Goal: Use online tool/utility: Utilize a website feature to perform a specific function

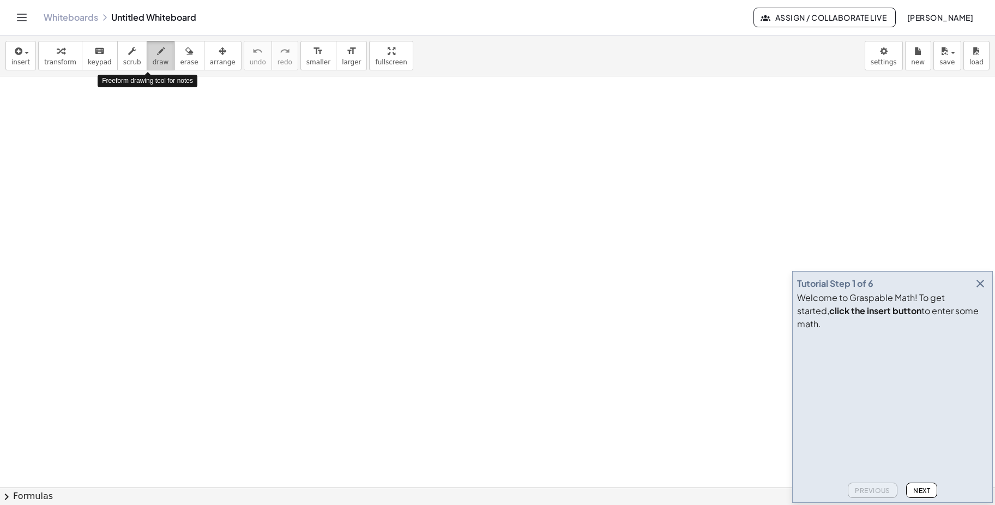
click at [157, 57] on icon "button" at bounding box center [161, 51] width 8 height 13
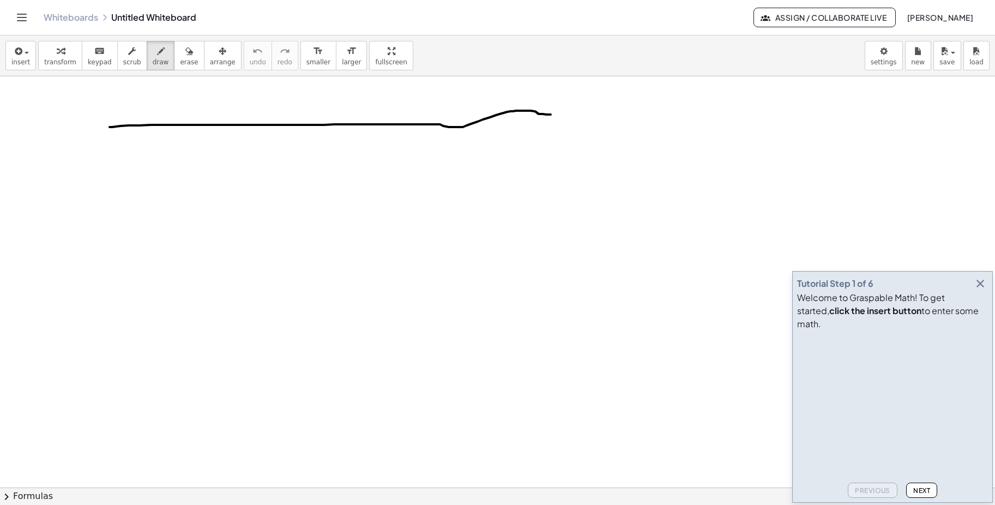
drag, startPoint x: 110, startPoint y: 127, endPoint x: 328, endPoint y: 170, distance: 222.8
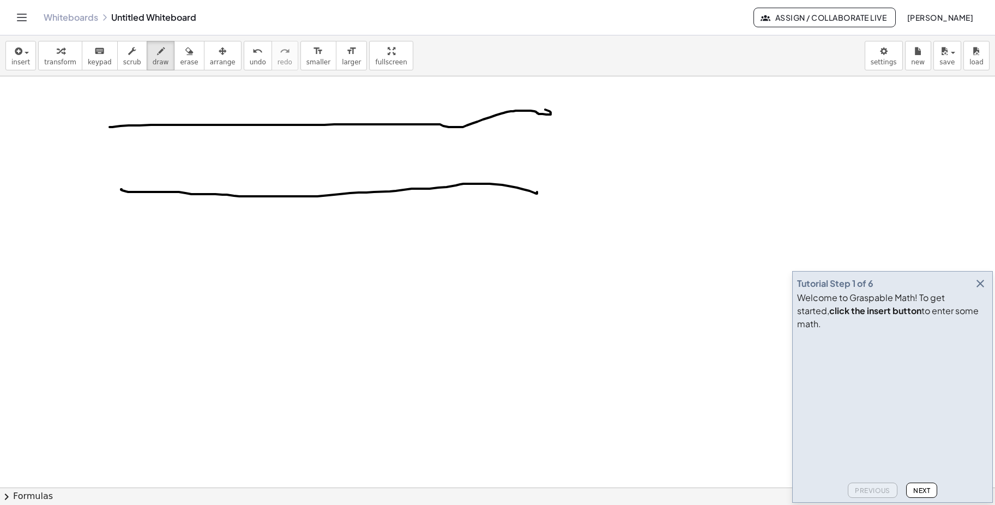
drag, startPoint x: 122, startPoint y: 189, endPoint x: 536, endPoint y: 187, distance: 414.5
drag, startPoint x: 153, startPoint y: 187, endPoint x: 226, endPoint y: 171, distance: 75.2
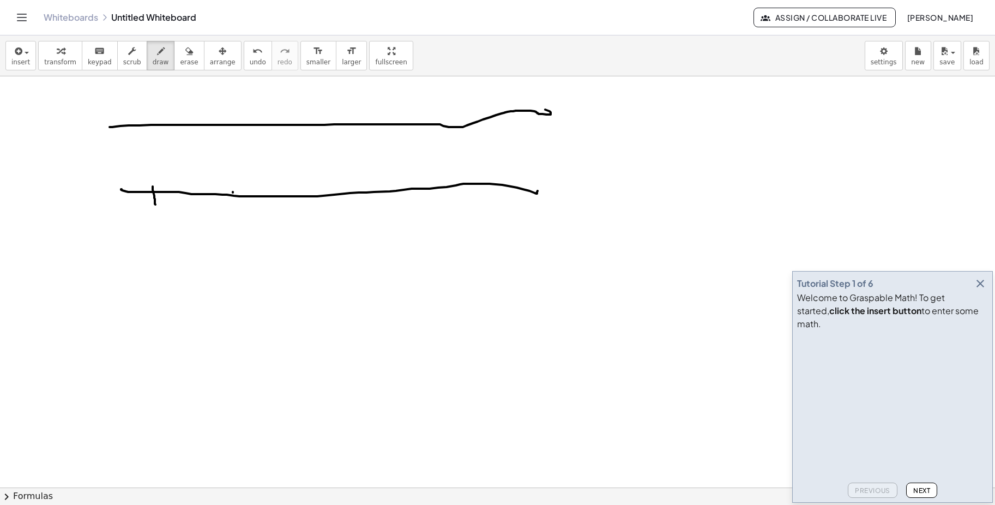
drag, startPoint x: 194, startPoint y: 185, endPoint x: 196, endPoint y: 201, distance: 16.5
drag, startPoint x: 233, startPoint y: 182, endPoint x: 280, endPoint y: 188, distance: 47.3
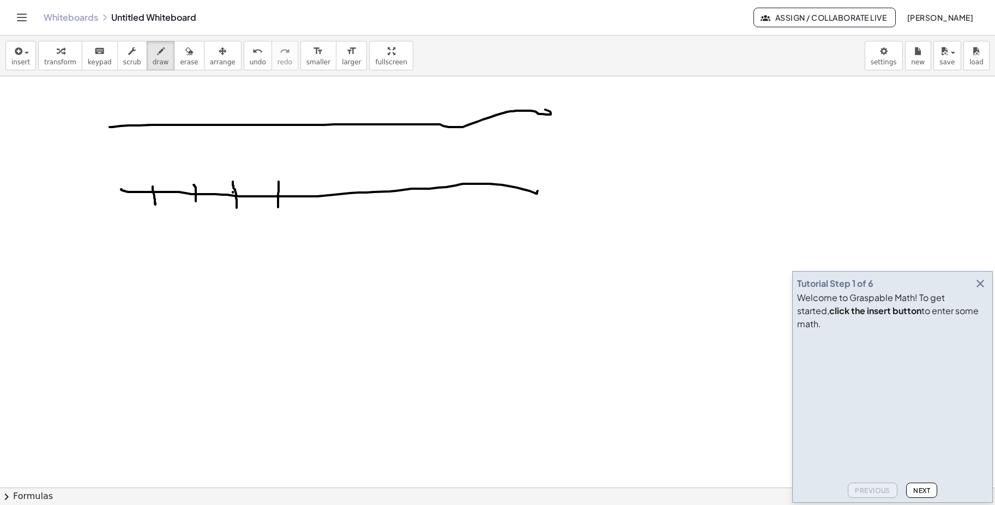
drag, startPoint x: 279, startPoint y: 182, endPoint x: 284, endPoint y: 198, distance: 17.6
drag, startPoint x: 322, startPoint y: 185, endPoint x: 323, endPoint y: 218, distance: 32.8
drag, startPoint x: 365, startPoint y: 182, endPoint x: 389, endPoint y: 195, distance: 28.1
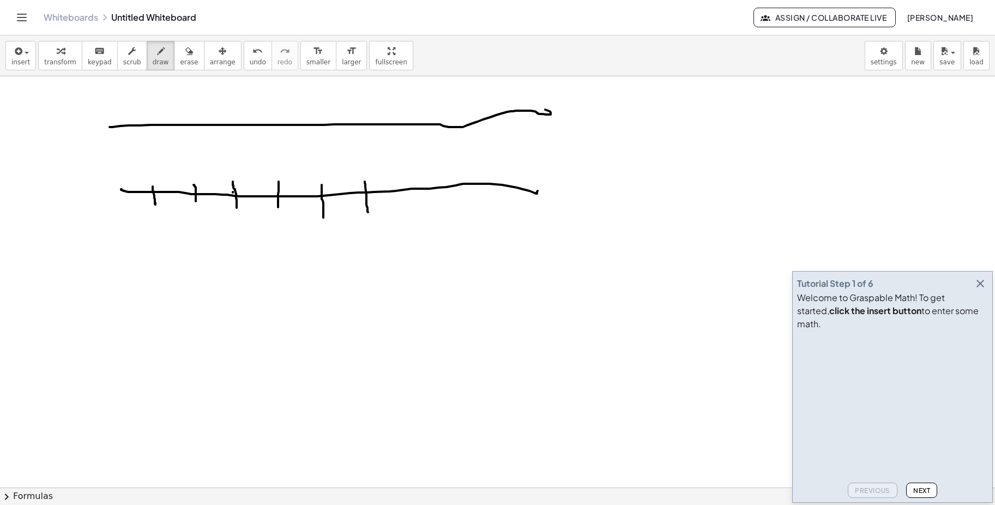
drag, startPoint x: 406, startPoint y: 180, endPoint x: 408, endPoint y: 209, distance: 28.9
drag, startPoint x: 445, startPoint y: 177, endPoint x: 462, endPoint y: 192, distance: 22.4
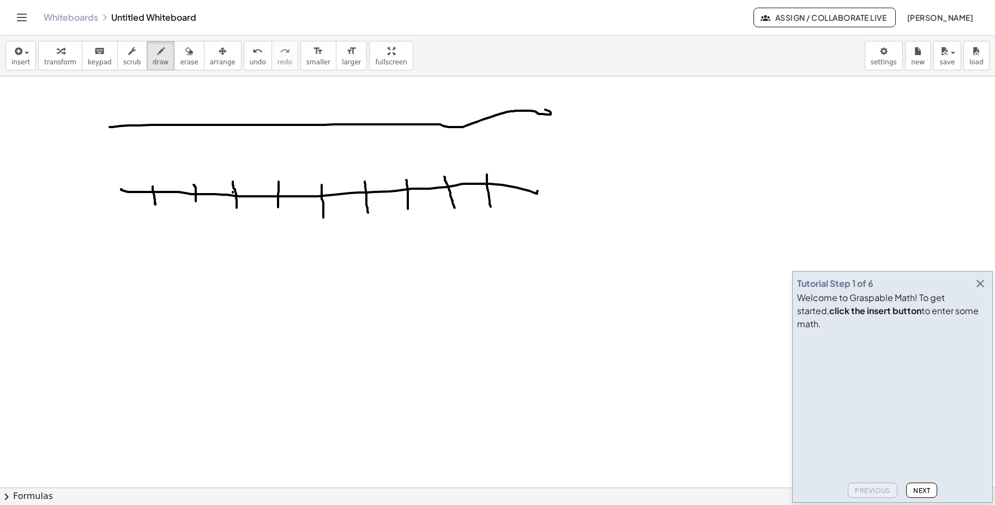
drag, startPoint x: 487, startPoint y: 175, endPoint x: 491, endPoint y: 207, distance: 32.4
drag, startPoint x: 231, startPoint y: 214, endPoint x: 258, endPoint y: 227, distance: 29.8
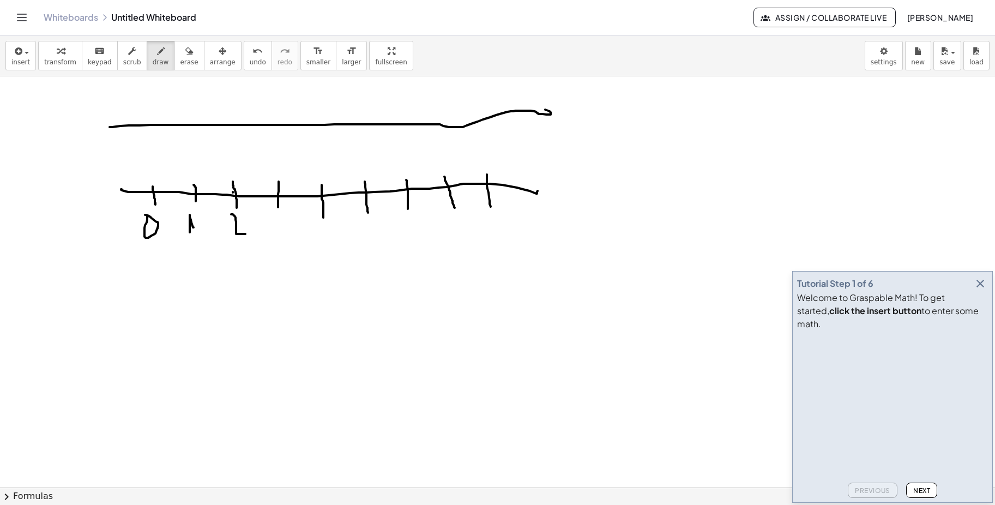
drag, startPoint x: 267, startPoint y: 214, endPoint x: 269, endPoint y: 232, distance: 17.5
drag, startPoint x: 315, startPoint y: 217, endPoint x: 334, endPoint y: 224, distance: 20.7
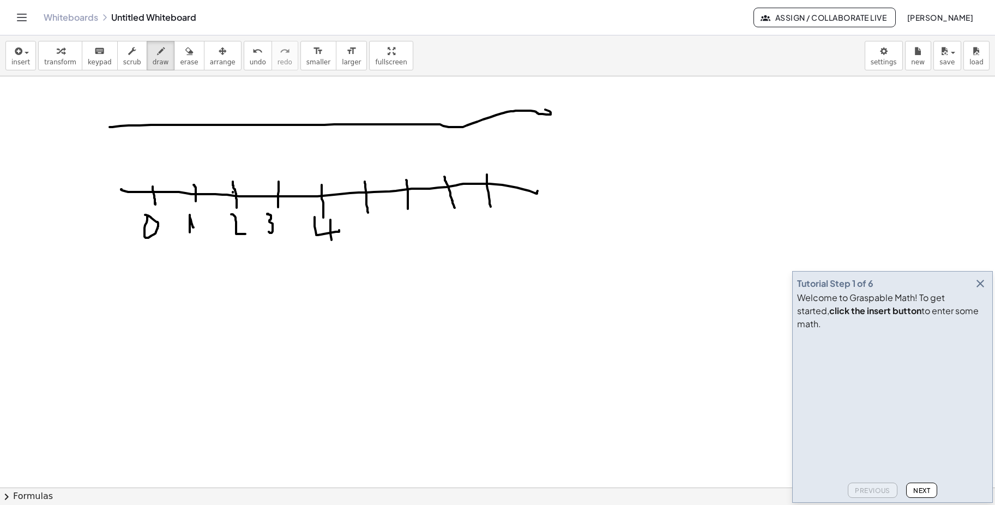
drag, startPoint x: 330, startPoint y: 220, endPoint x: 332, endPoint y: 240, distance: 20.8
drag, startPoint x: 375, startPoint y: 220, endPoint x: 368, endPoint y: 238, distance: 18.8
drag, startPoint x: 402, startPoint y: 219, endPoint x: 416, endPoint y: 229, distance: 16.7
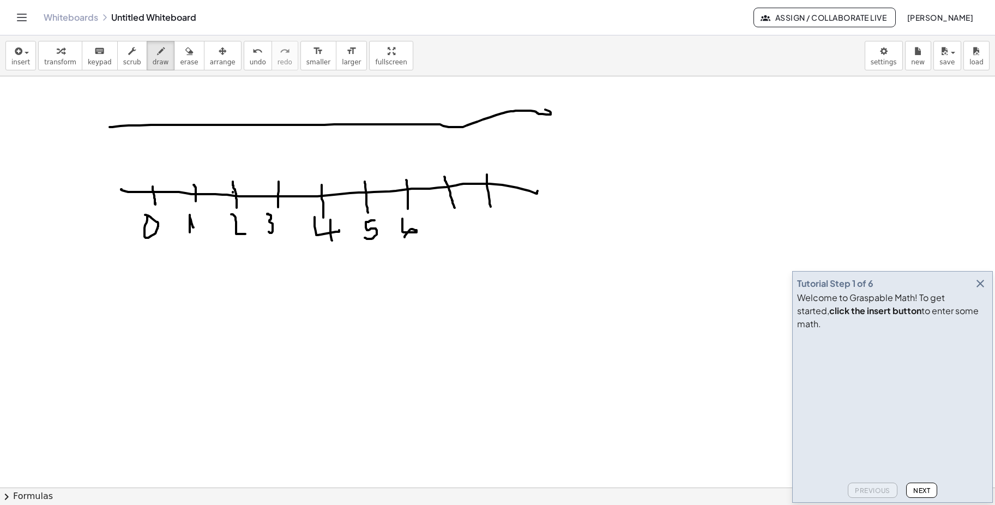
drag, startPoint x: 449, startPoint y: 222, endPoint x: 456, endPoint y: 233, distance: 13.5
drag, startPoint x: 534, startPoint y: 185, endPoint x: 536, endPoint y: 196, distance: 11.0
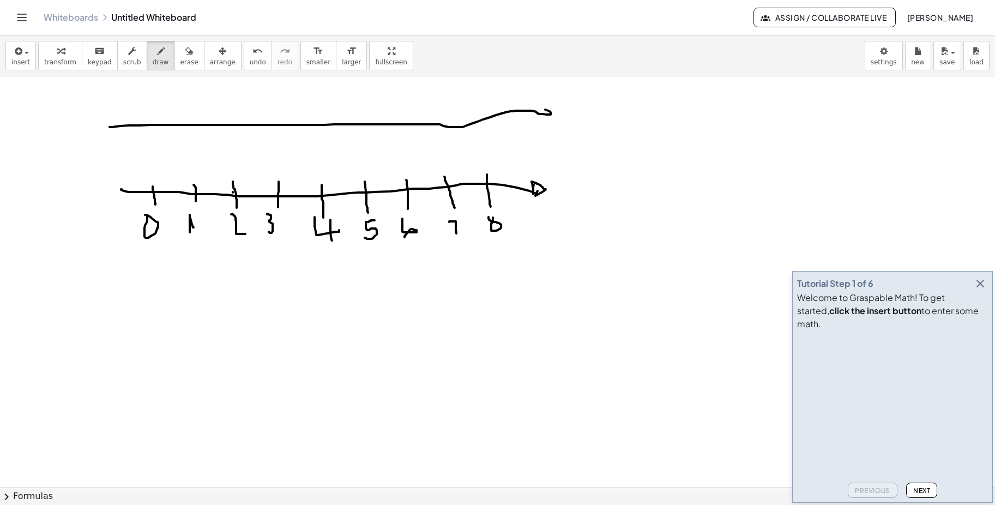
drag, startPoint x: 74, startPoint y: 313, endPoint x: 119, endPoint y: 324, distance: 46.7
drag, startPoint x: 107, startPoint y: 313, endPoint x: 135, endPoint y: 332, distance: 34.2
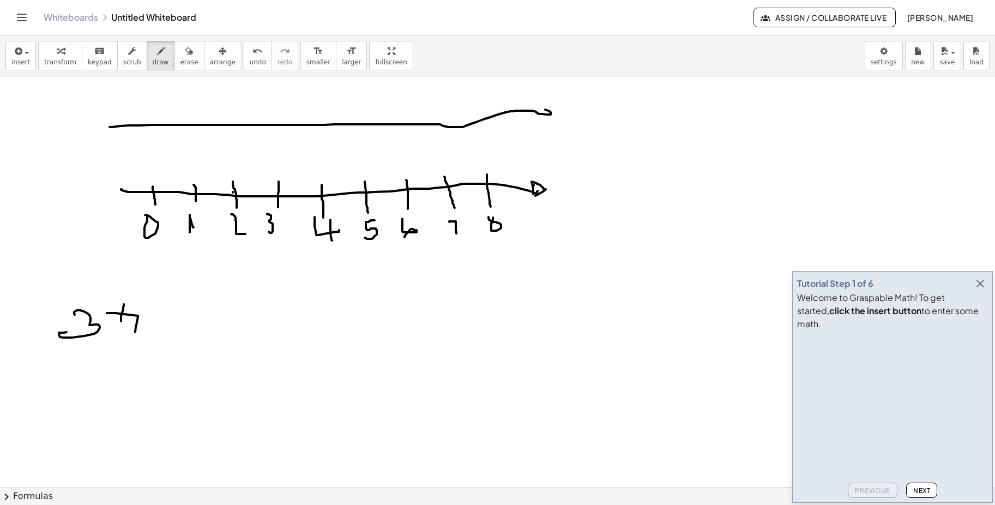
drag, startPoint x: 123, startPoint y: 307, endPoint x: 121, endPoint y: 321, distance: 14.3
drag, startPoint x: 145, startPoint y: 309, endPoint x: 179, endPoint y: 335, distance: 43.5
drag, startPoint x: 180, startPoint y: 320, endPoint x: 190, endPoint y: 320, distance: 10.4
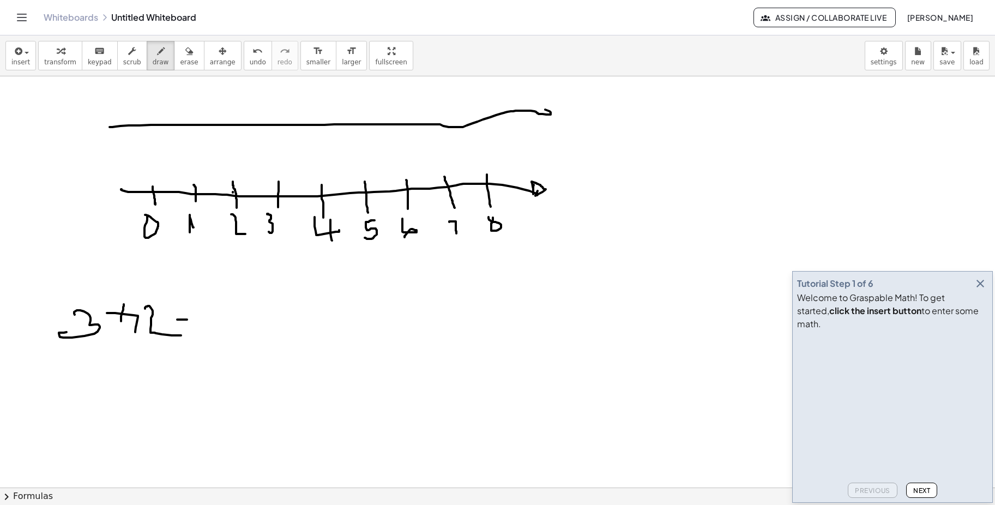
drag, startPoint x: 187, startPoint y: 327, endPoint x: 200, endPoint y: 331, distance: 13.6
drag, startPoint x: 152, startPoint y: 188, endPoint x: 276, endPoint y: 196, distance: 125.1
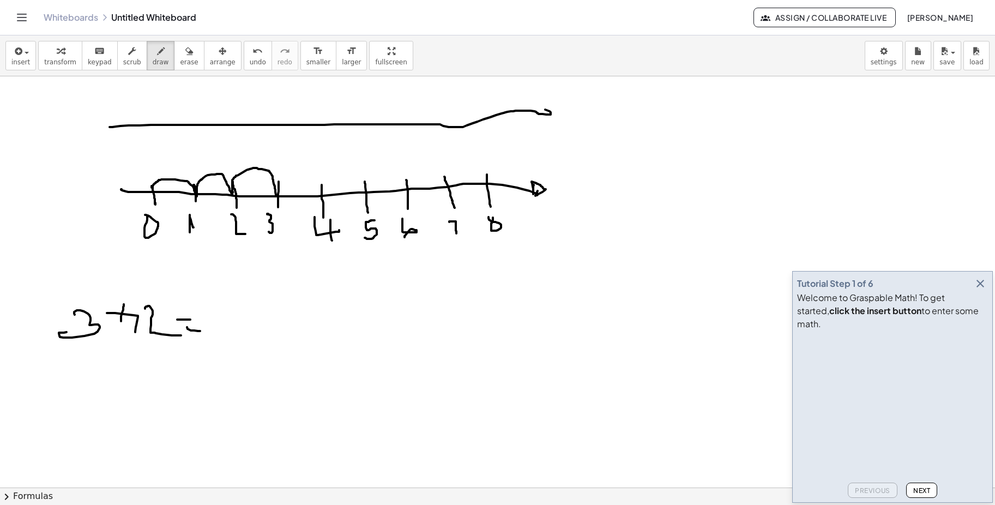
drag, startPoint x: 278, startPoint y: 198, endPoint x: 365, endPoint y: 191, distance: 87.0
drag, startPoint x: 244, startPoint y: 299, endPoint x: 232, endPoint y: 329, distance: 32.1
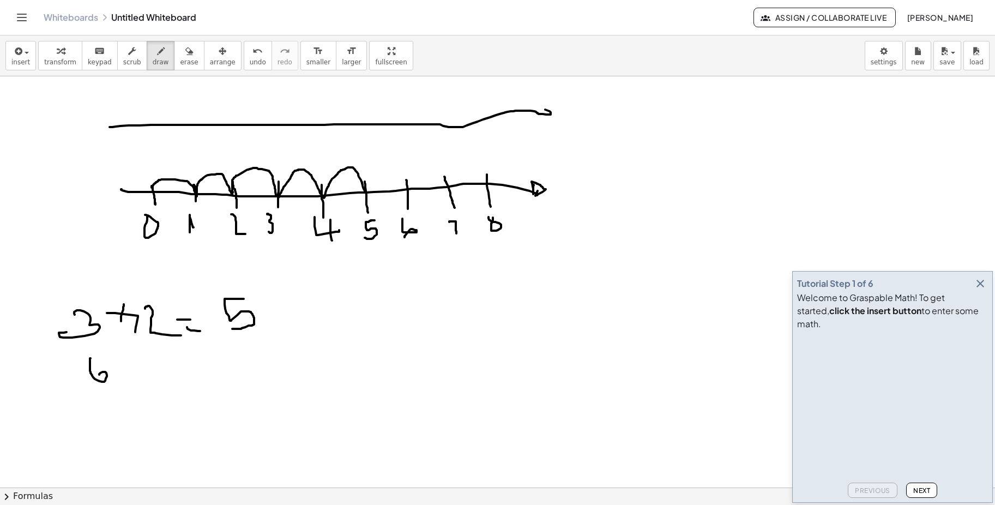
drag, startPoint x: 91, startPoint y: 358, endPoint x: 99, endPoint y: 375, distance: 18.5
drag, startPoint x: 125, startPoint y: 362, endPoint x: 140, endPoint y: 366, distance: 15.5
drag, startPoint x: 160, startPoint y: 354, endPoint x: 179, endPoint y: 376, distance: 28.6
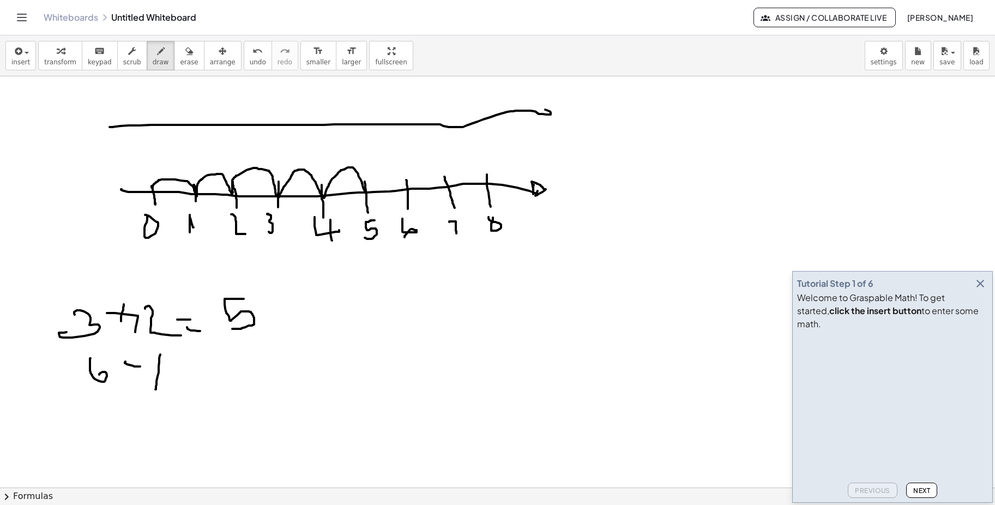
drag, startPoint x: 183, startPoint y: 370, endPoint x: 180, endPoint y: 388, distance: 17.7
drag, startPoint x: 183, startPoint y: 381, endPoint x: 208, endPoint y: 382, distance: 25.1
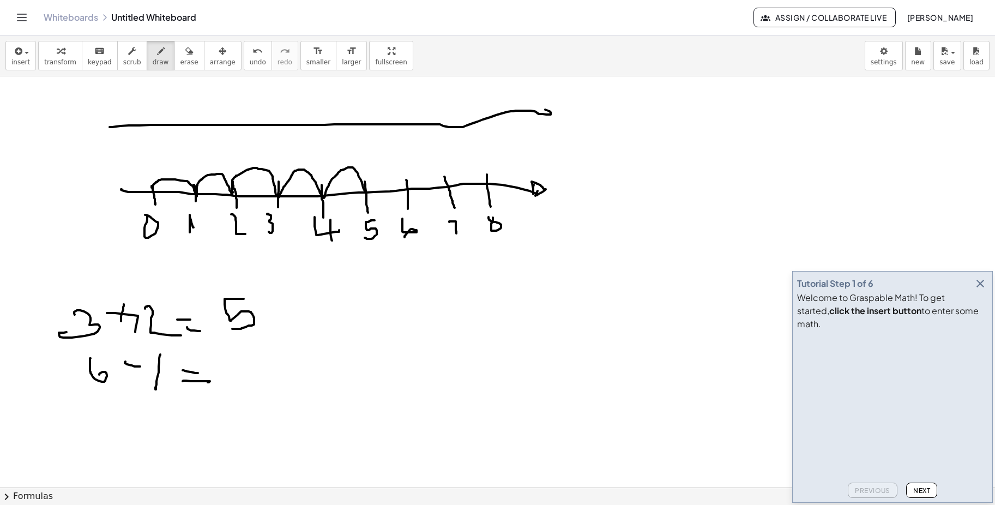
click at [157, 56] on icon "button" at bounding box center [161, 51] width 8 height 13
click at [185, 53] on icon "button" at bounding box center [189, 51] width 8 height 13
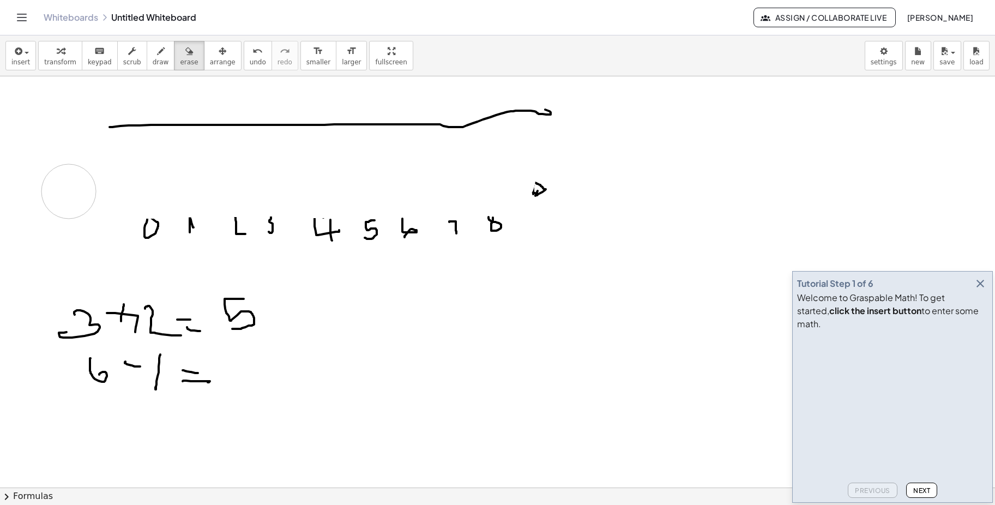
drag, startPoint x: 147, startPoint y: 181, endPoint x: 58, endPoint y: 190, distance: 88.8
click at [26, 60] on span "insert" at bounding box center [20, 62] width 19 height 8
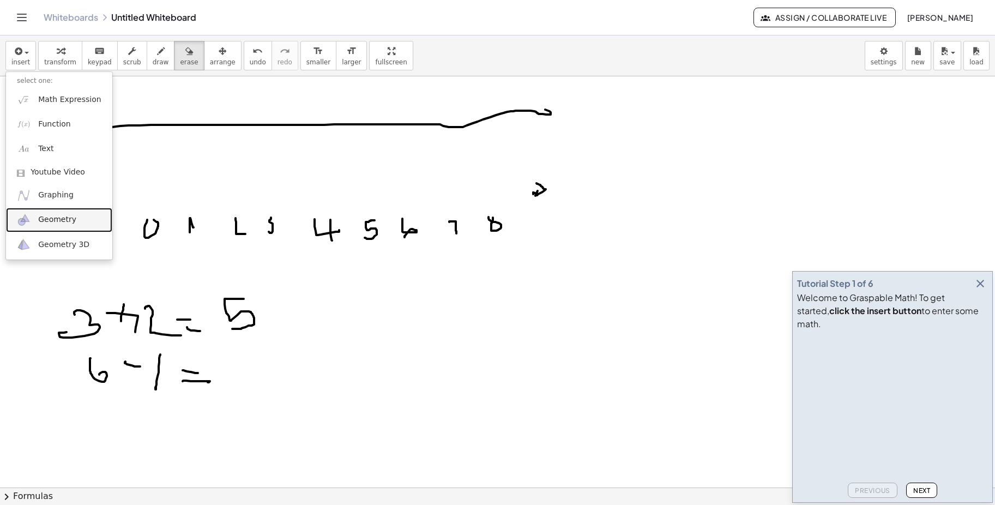
click at [59, 220] on span "Geometry" at bounding box center [57, 219] width 38 height 11
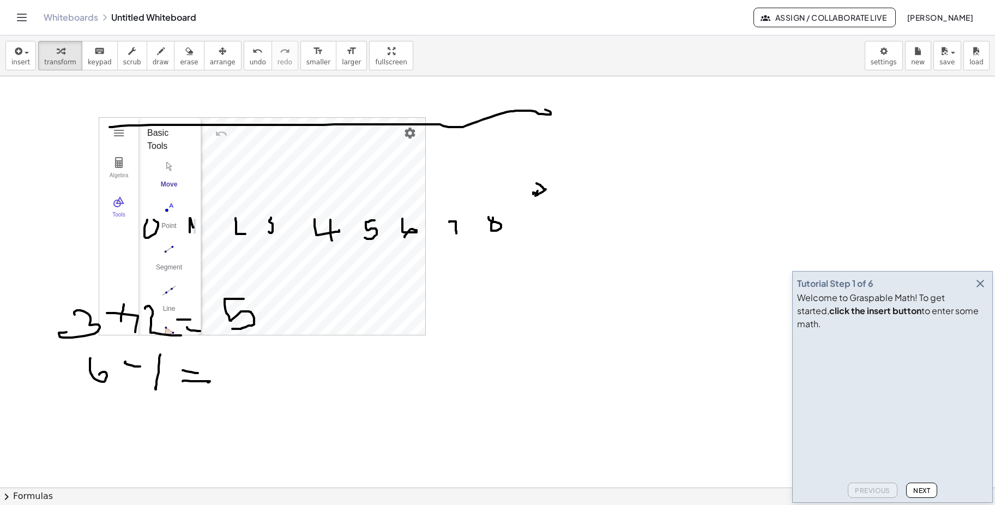
click at [132, 158] on button "Algebra" at bounding box center [118, 167] width 39 height 39
click at [55, 60] on span "transform" at bounding box center [60, 62] width 32 height 8
click at [94, 55] on icon "keyboard" at bounding box center [99, 51] width 10 height 13
click at [124, 58] on span "scrub" at bounding box center [132, 62] width 18 height 8
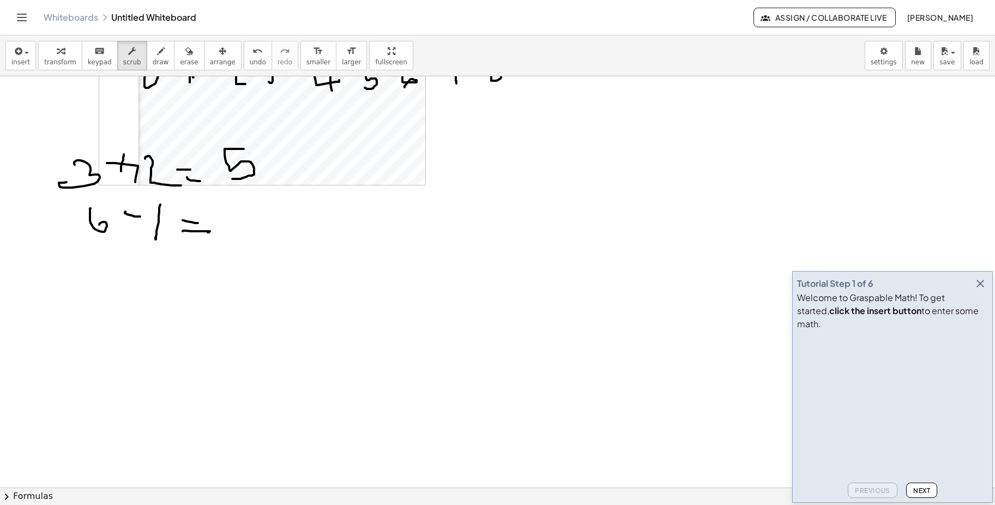
scroll to position [164, 0]
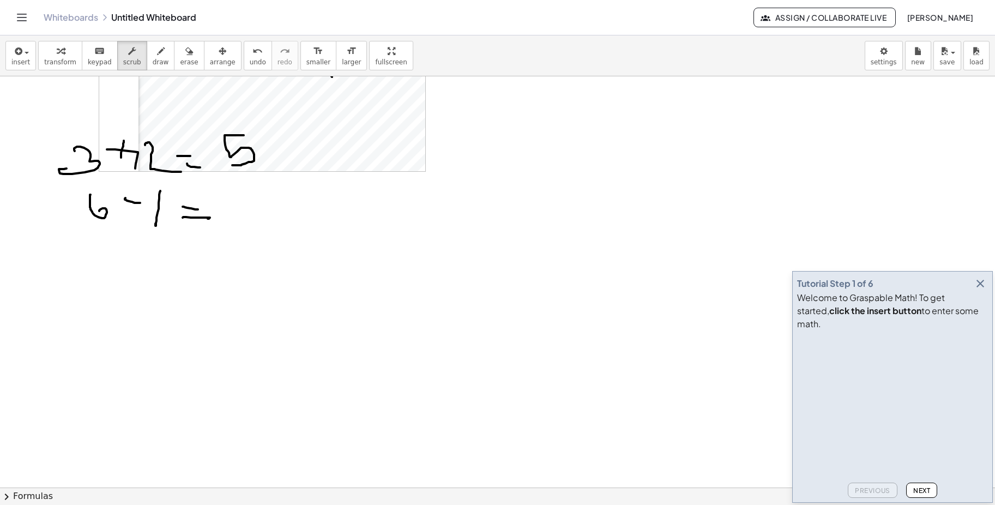
drag, startPoint x: 125, startPoint y: 302, endPoint x: 364, endPoint y: 291, distance: 239.1
click at [364, 296] on div at bounding box center [497, 359] width 995 height 893
click at [157, 51] on icon "button" at bounding box center [161, 51] width 8 height 13
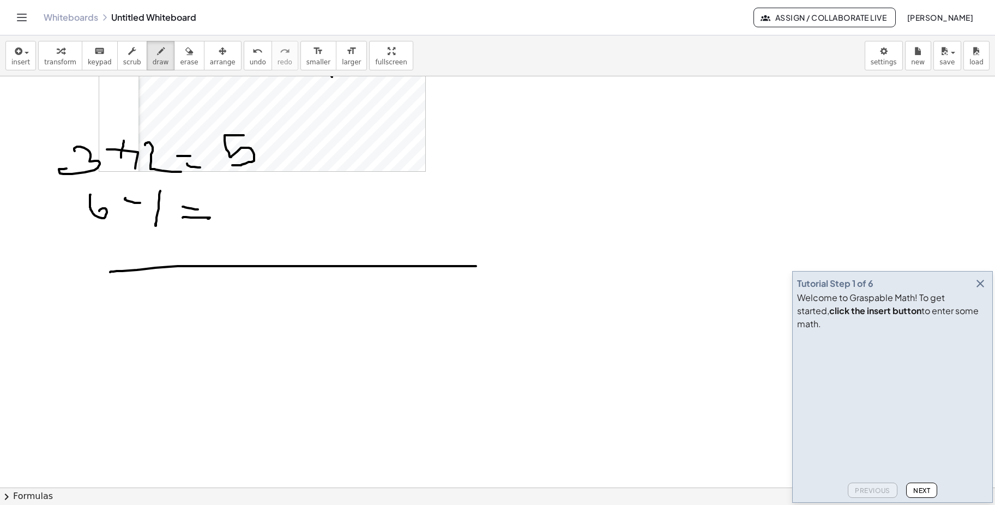
drag, startPoint x: 110, startPoint y: 272, endPoint x: 476, endPoint y: 266, distance: 366.0
click at [476, 266] on div at bounding box center [497, 359] width 995 height 893
drag, startPoint x: 139, startPoint y: 259, endPoint x: 140, endPoint y: 275, distance: 16.4
click at [140, 275] on div at bounding box center [497, 359] width 995 height 893
drag, startPoint x: 182, startPoint y: 257, endPoint x: 181, endPoint y: 275, distance: 18.6
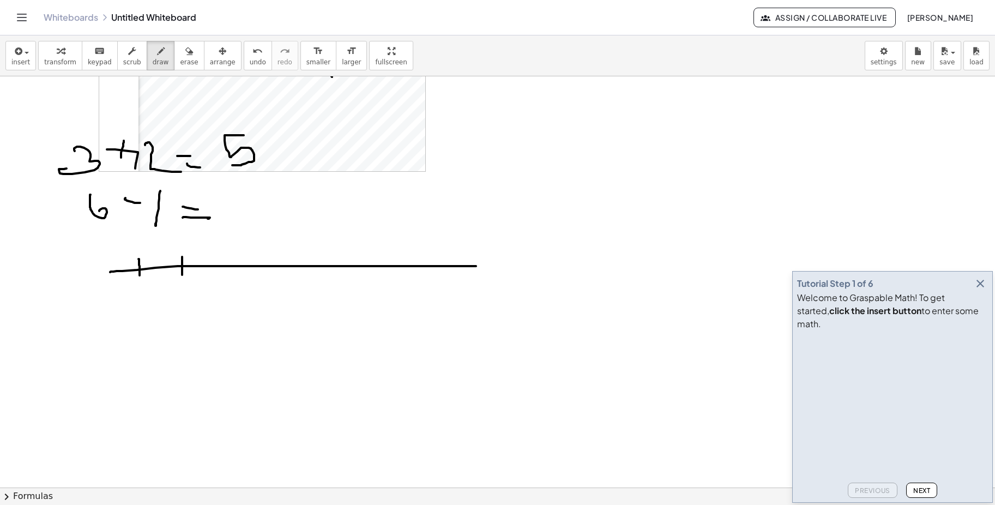
click at [182, 278] on div at bounding box center [497, 359] width 995 height 893
drag, startPoint x: 224, startPoint y: 254, endPoint x: 227, endPoint y: 278, distance: 24.2
click at [227, 278] on div at bounding box center [497, 359] width 995 height 893
drag, startPoint x: 280, startPoint y: 255, endPoint x: 285, endPoint y: 279, distance: 24.0
click at [285, 280] on div at bounding box center [497, 359] width 995 height 893
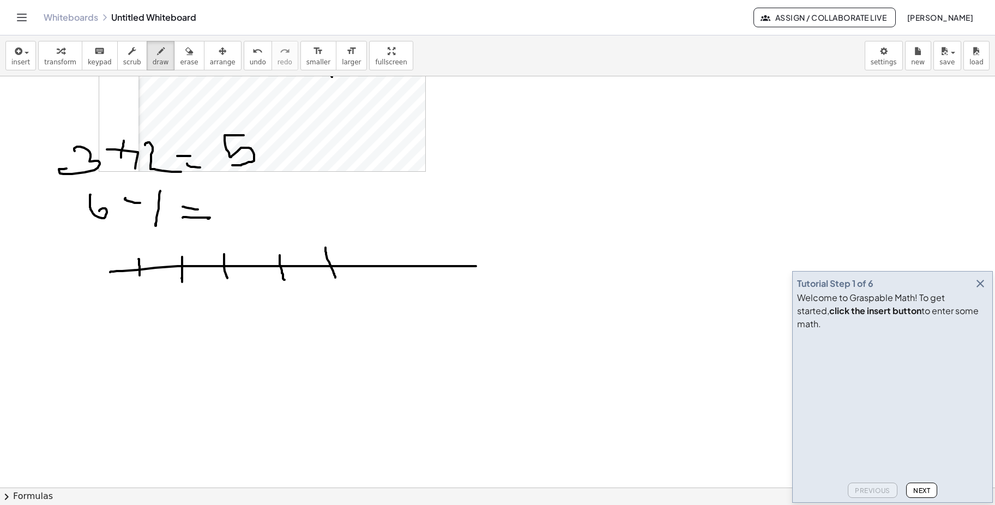
drag, startPoint x: 326, startPoint y: 248, endPoint x: 339, endPoint y: 280, distance: 35.2
click at [338, 281] on div at bounding box center [497, 359] width 995 height 893
drag, startPoint x: 373, startPoint y: 252, endPoint x: 400, endPoint y: 253, distance: 27.3
click at [378, 279] on div at bounding box center [497, 359] width 995 height 893
drag, startPoint x: 407, startPoint y: 256, endPoint x: 414, endPoint y: 281, distance: 26.6
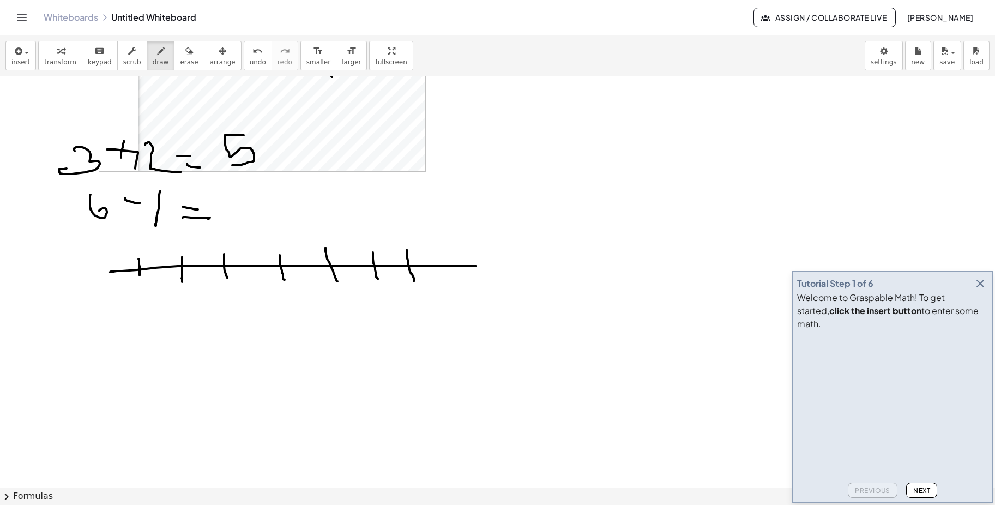
click at [414, 281] on div at bounding box center [497, 359] width 995 height 893
drag, startPoint x: 445, startPoint y: 252, endPoint x: 444, endPoint y: 274, distance: 21.8
click at [445, 278] on div at bounding box center [497, 359] width 995 height 893
click at [185, 56] on icon "button" at bounding box center [189, 51] width 8 height 13
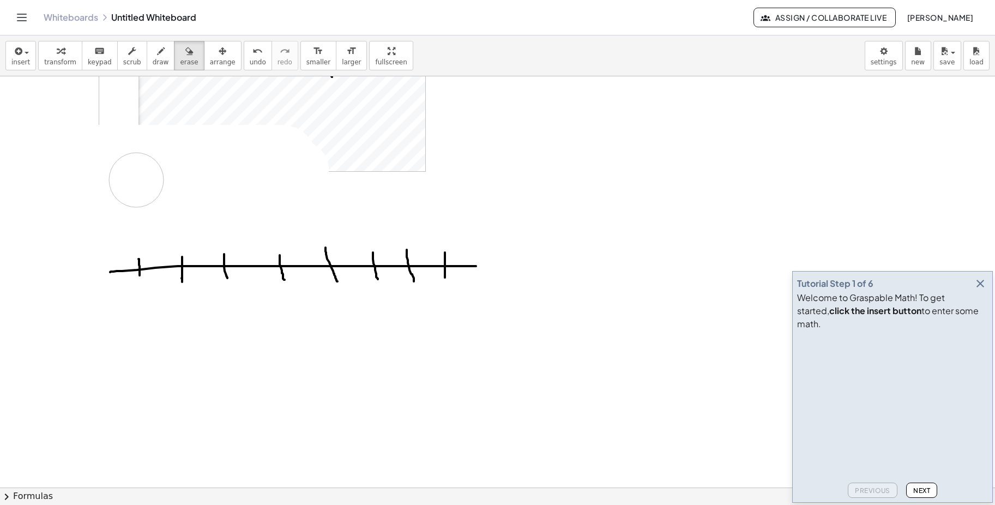
drag, startPoint x: 62, startPoint y: 152, endPoint x: 136, endPoint y: 179, distance: 79.3
click at [127, 177] on div at bounding box center [497, 359] width 995 height 893
click at [47, 194] on div at bounding box center [497, 359] width 995 height 893
drag, startPoint x: 137, startPoint y: 290, endPoint x: 136, endPoint y: 299, distance: 9.3
click at [137, 300] on div at bounding box center [497, 359] width 995 height 893
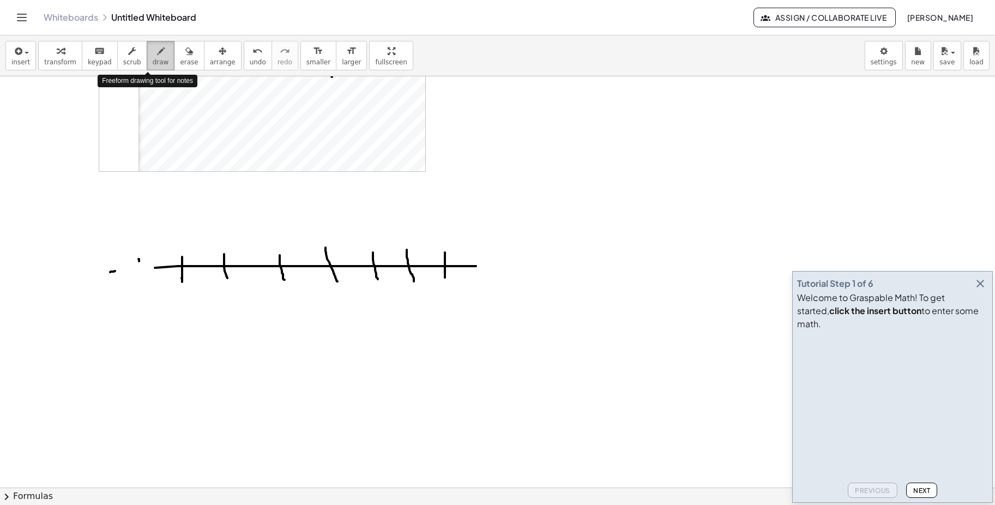
click at [153, 50] on div "button" at bounding box center [161, 50] width 16 height 13
click at [141, 288] on div at bounding box center [497, 359] width 995 height 893
drag, startPoint x: 180, startPoint y: 294, endPoint x: 192, endPoint y: 299, distance: 13.2
click at [182, 309] on div at bounding box center [497, 359] width 995 height 893
drag, startPoint x: 224, startPoint y: 287, endPoint x: 237, endPoint y: 306, distance: 23.6
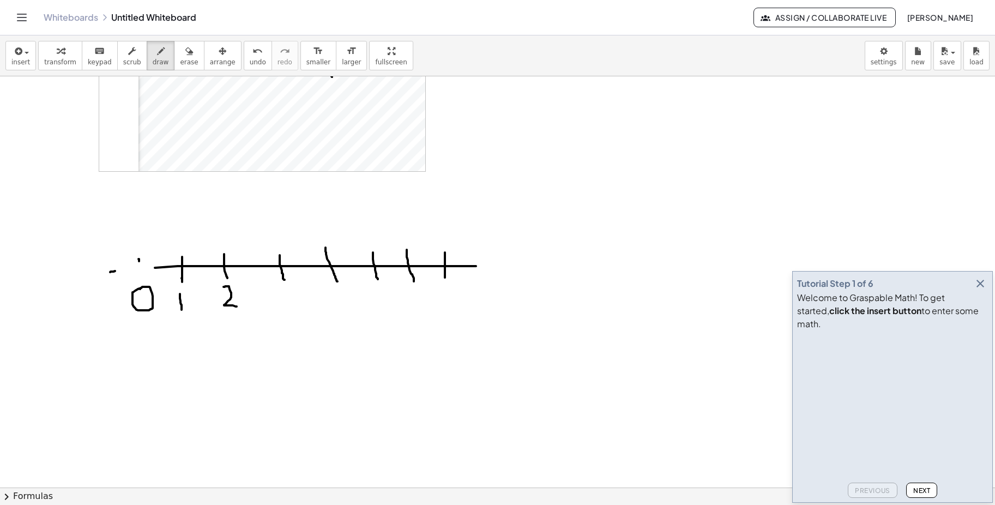
click at [237, 306] on div at bounding box center [497, 359] width 995 height 893
drag, startPoint x: 277, startPoint y: 288, endPoint x: 335, endPoint y: 293, distance: 58.5
click at [266, 305] on div at bounding box center [497, 359] width 995 height 893
drag, startPoint x: 335, startPoint y: 289, endPoint x: 341, endPoint y: 303, distance: 14.9
click at [341, 303] on div at bounding box center [497, 359] width 995 height 893
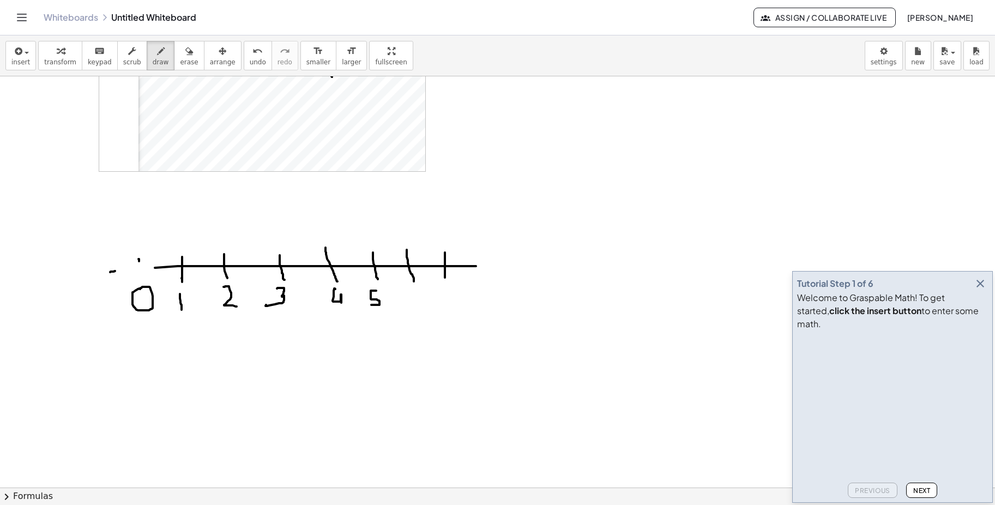
drag, startPoint x: 376, startPoint y: 291, endPoint x: 371, endPoint y: 305, distance: 15.0
click at [371, 305] on div at bounding box center [497, 359] width 995 height 893
drag, startPoint x: 410, startPoint y: 291, endPoint x: 416, endPoint y: 300, distance: 11.5
click at [416, 300] on div at bounding box center [497, 359] width 995 height 893
drag, startPoint x: 443, startPoint y: 287, endPoint x: 452, endPoint y: 298, distance: 13.6
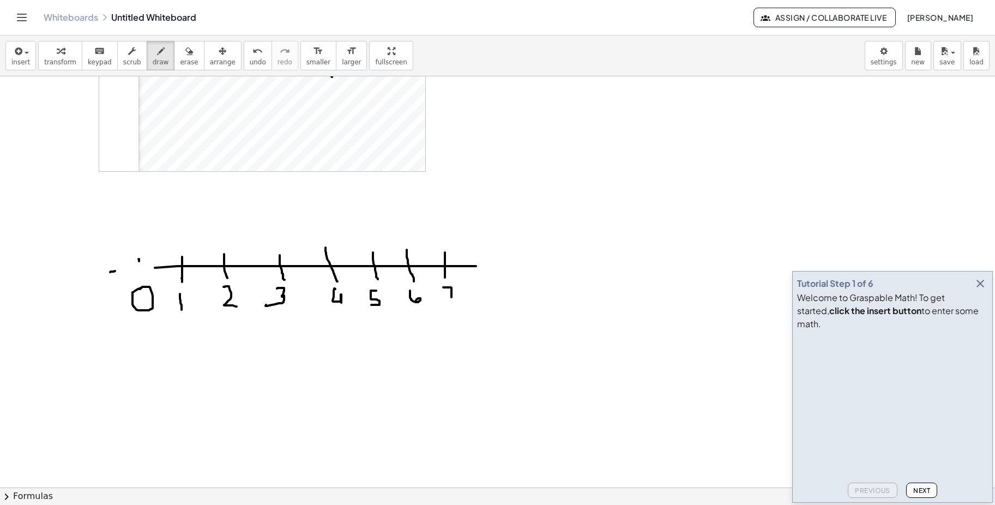
click at [452, 298] on div at bounding box center [497, 359] width 995 height 893
drag, startPoint x: 157, startPoint y: 267, endPoint x: 113, endPoint y: 272, distance: 43.9
click at [113, 272] on div at bounding box center [497, 359] width 995 height 893
drag, startPoint x: 139, startPoint y: 254, endPoint x: 140, endPoint y: 275, distance: 21.3
click at [140, 275] on div at bounding box center [497, 359] width 995 height 893
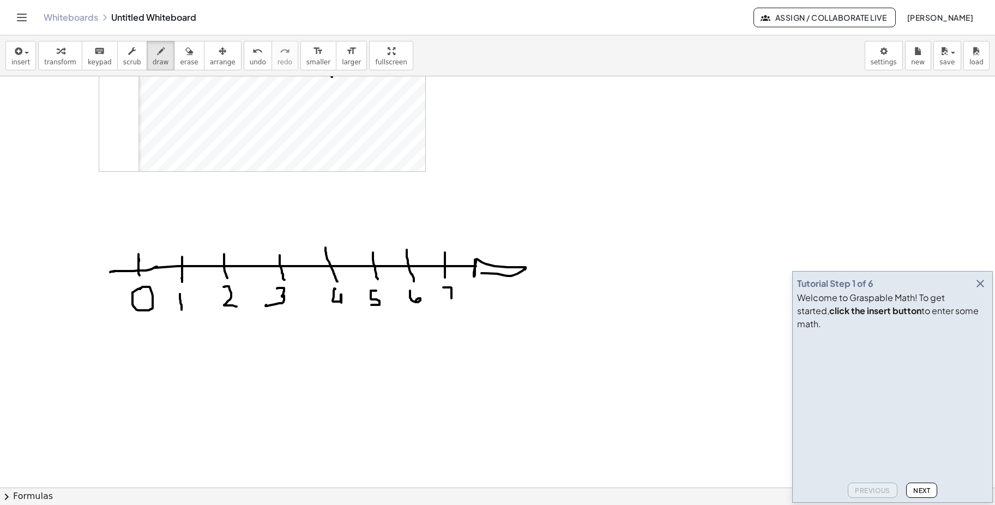
drag, startPoint x: 475, startPoint y: 260, endPoint x: 482, endPoint y: 273, distance: 15.1
click at [482, 273] on div at bounding box center [497, 359] width 995 height 893
drag, startPoint x: 100, startPoint y: 347, endPoint x: 114, endPoint y: 367, distance: 24.4
click at [114, 367] on div at bounding box center [497, 359] width 995 height 893
drag, startPoint x: 118, startPoint y: 352, endPoint x: 152, endPoint y: 353, distance: 33.8
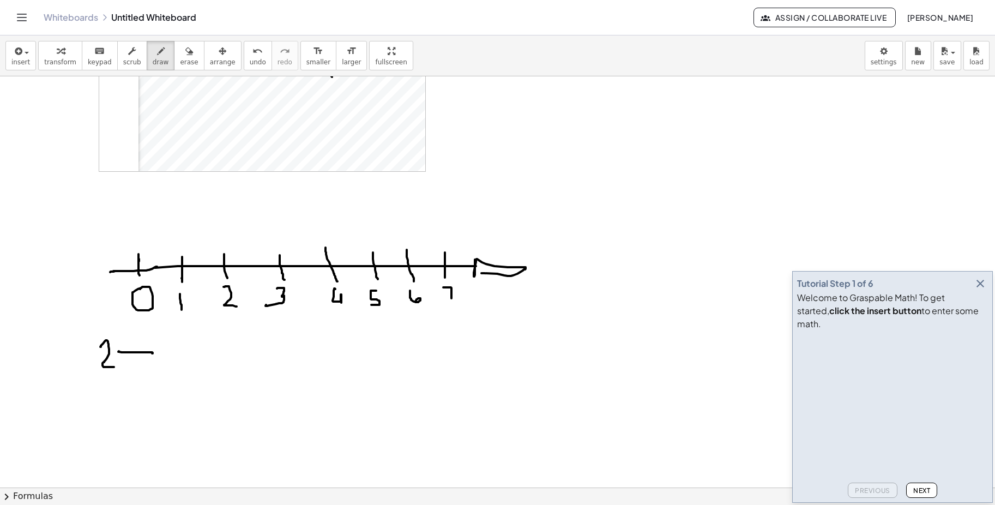
click at [152, 353] on div at bounding box center [497, 359] width 995 height 893
drag, startPoint x: 129, startPoint y: 338, endPoint x: 131, endPoint y: 364, distance: 26.3
click at [131, 364] on div at bounding box center [497, 359] width 995 height 893
drag, startPoint x: 163, startPoint y: 344, endPoint x: 172, endPoint y: 371, distance: 29.0
click at [172, 371] on div at bounding box center [497, 359] width 995 height 893
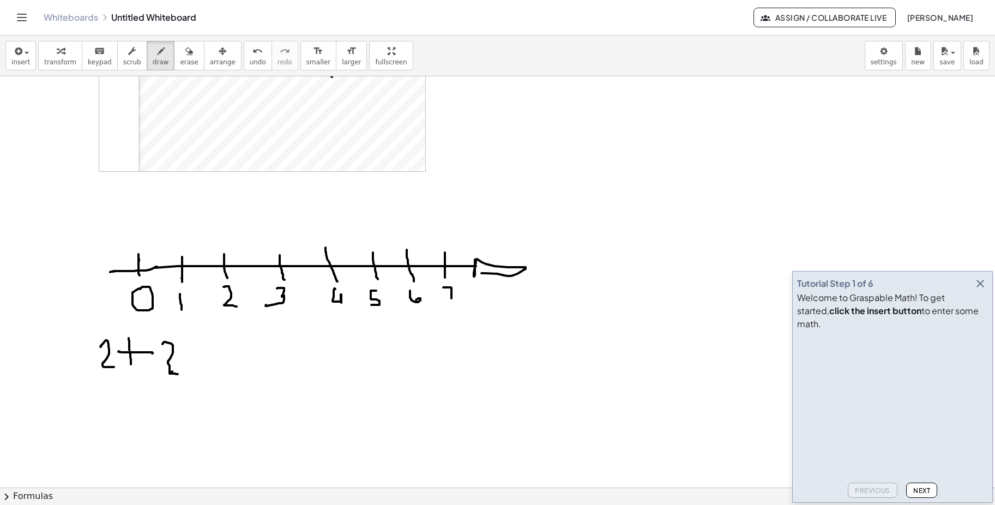
drag, startPoint x: 170, startPoint y: 374, endPoint x: 179, endPoint y: 374, distance: 9.3
click at [179, 374] on div at bounding box center [497, 359] width 995 height 893
drag, startPoint x: 188, startPoint y: 353, endPoint x: 224, endPoint y: 357, distance: 35.6
click at [232, 356] on div at bounding box center [497, 359] width 995 height 893
drag, startPoint x: 210, startPoint y: 345, endPoint x: 208, endPoint y: 360, distance: 15.5
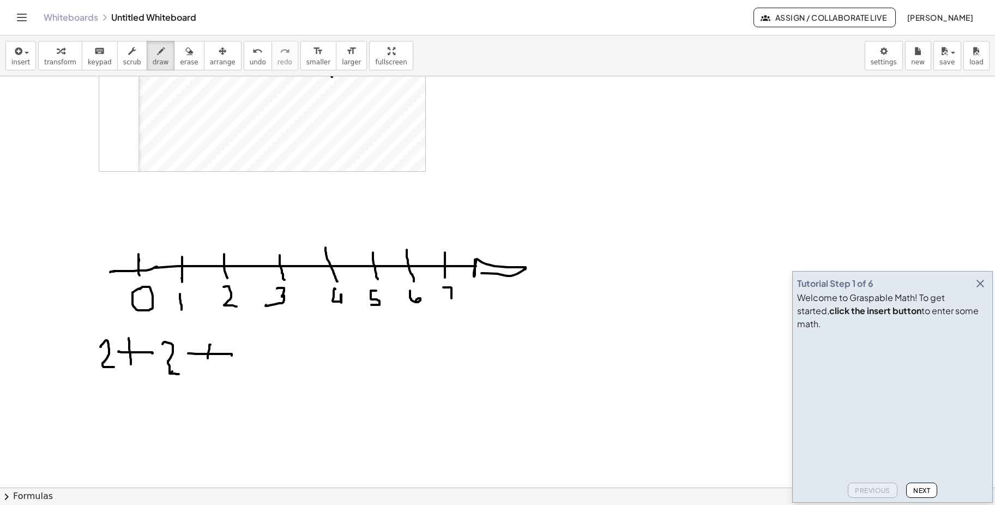
click at [208, 360] on div at bounding box center [497, 359] width 995 height 893
drag, startPoint x: 240, startPoint y: 340, endPoint x: 256, endPoint y: 371, distance: 35.4
click at [256, 371] on div at bounding box center [497, 359] width 995 height 893
drag, startPoint x: 292, startPoint y: 358, endPoint x: 330, endPoint y: 361, distance: 37.7
click at [330, 361] on div at bounding box center [497, 359] width 995 height 893
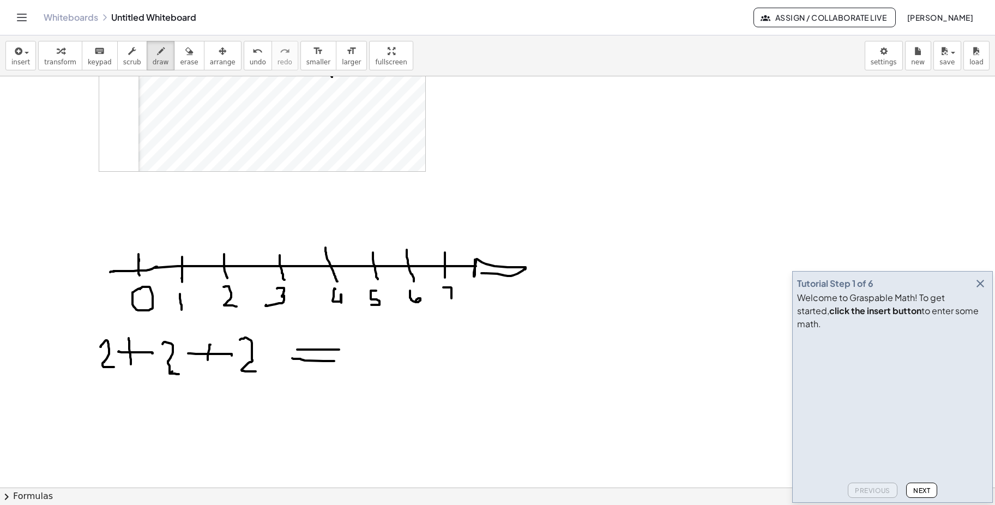
drag, startPoint x: 297, startPoint y: 350, endPoint x: 338, endPoint y: 350, distance: 40.9
click at [338, 350] on div at bounding box center [497, 359] width 995 height 893
drag, startPoint x: 362, startPoint y: 339, endPoint x: 363, endPoint y: 364, distance: 25.1
click at [363, 364] on div at bounding box center [497, 359] width 995 height 893
drag, startPoint x: 390, startPoint y: 351, endPoint x: 399, endPoint y: 362, distance: 13.5
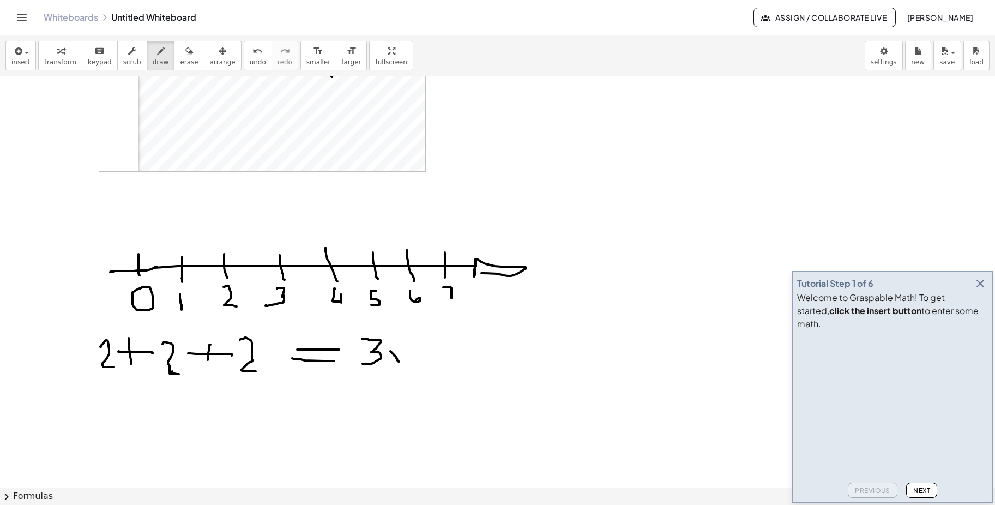
click at [399, 362] on div at bounding box center [497, 359] width 995 height 893
drag, startPoint x: 400, startPoint y: 351, endPoint x: 390, endPoint y: 363, distance: 15.5
click at [390, 363] on div at bounding box center [497, 359] width 995 height 893
drag, startPoint x: 409, startPoint y: 336, endPoint x: 424, endPoint y: 362, distance: 29.8
click at [424, 362] on div at bounding box center [497, 359] width 995 height 893
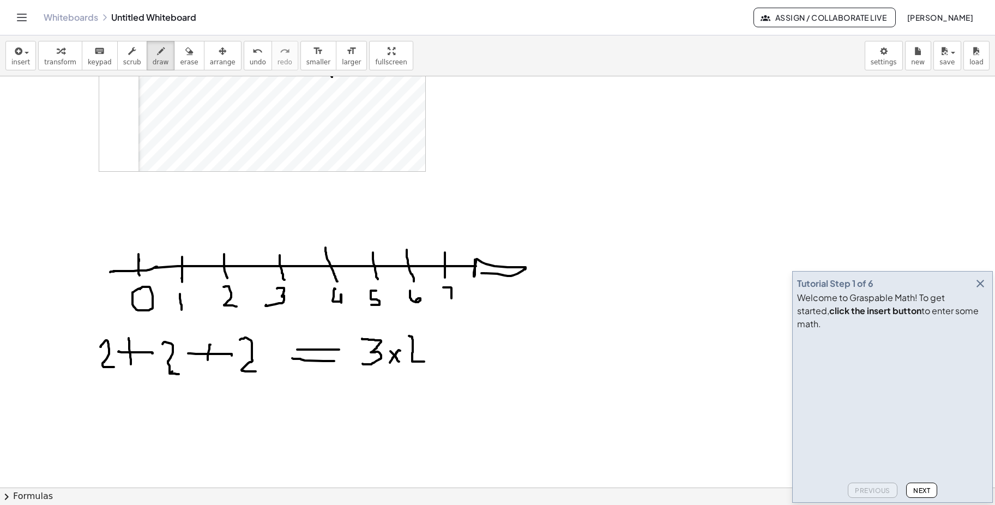
scroll to position [218, 0]
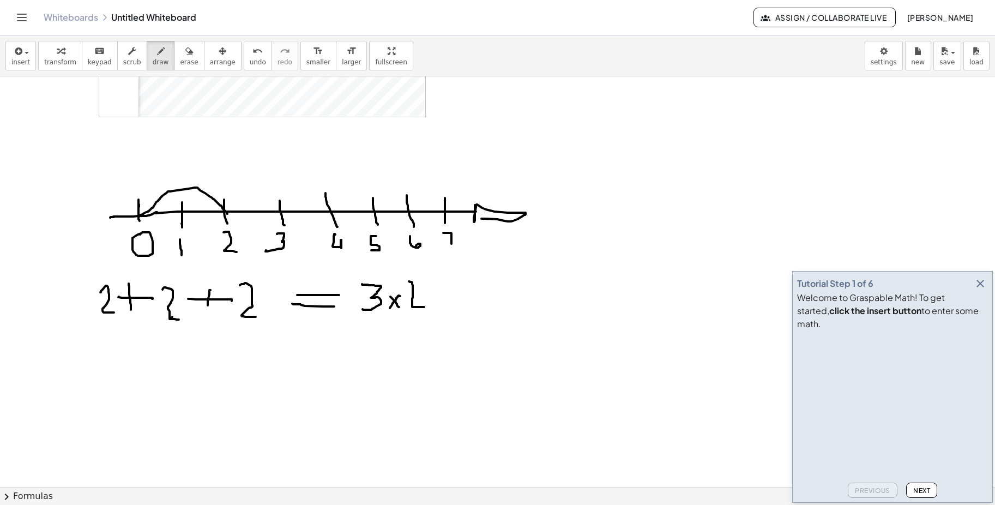
drag, startPoint x: 139, startPoint y: 216, endPoint x: 227, endPoint y: 214, distance: 88.4
click at [227, 214] on div at bounding box center [497, 304] width 995 height 893
drag, startPoint x: 224, startPoint y: 209, endPoint x: 334, endPoint y: 213, distance: 109.7
click at [334, 213] on div at bounding box center [497, 304] width 995 height 893
drag, startPoint x: 330, startPoint y: 213, endPoint x: 410, endPoint y: 210, distance: 79.1
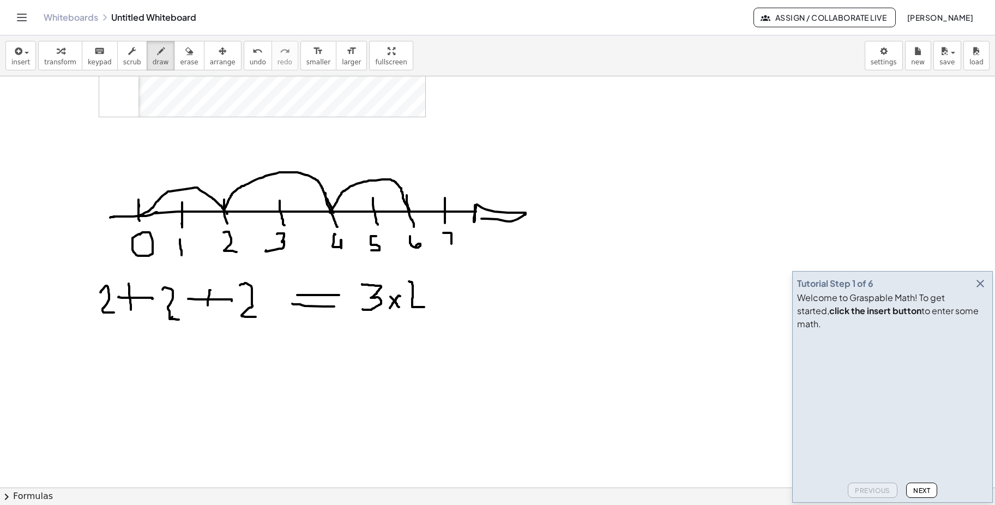
click at [410, 210] on div at bounding box center [497, 304] width 995 height 893
drag, startPoint x: 450, startPoint y: 298, endPoint x: 464, endPoint y: 292, distance: 14.6
click at [476, 300] on div at bounding box center [497, 304] width 995 height 893
drag, startPoint x: 447, startPoint y: 285, endPoint x: 489, endPoint y: 289, distance: 42.2
click at [489, 289] on div at bounding box center [497, 304] width 995 height 893
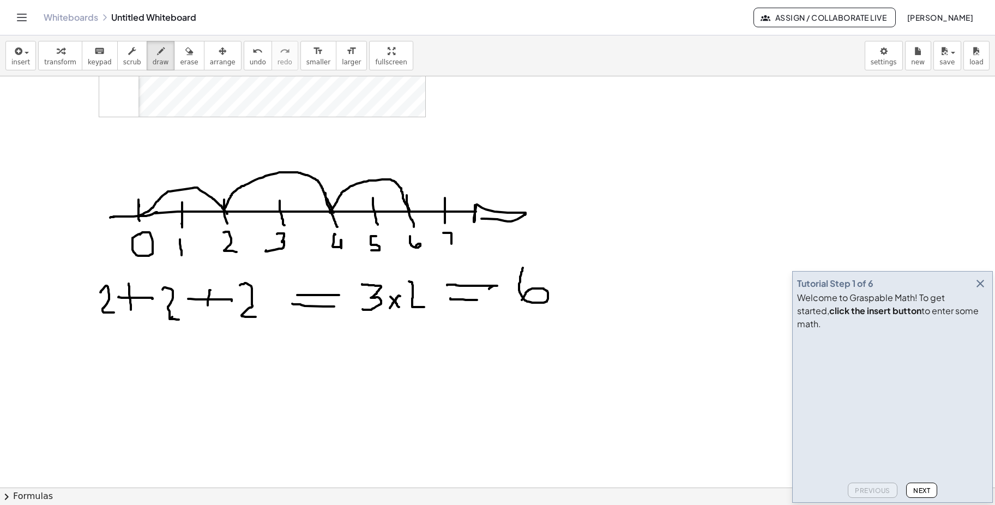
drag, startPoint x: 523, startPoint y: 268, endPoint x: 522, endPoint y: 300, distance: 32.2
click at [522, 300] on div at bounding box center [497, 304] width 995 height 893
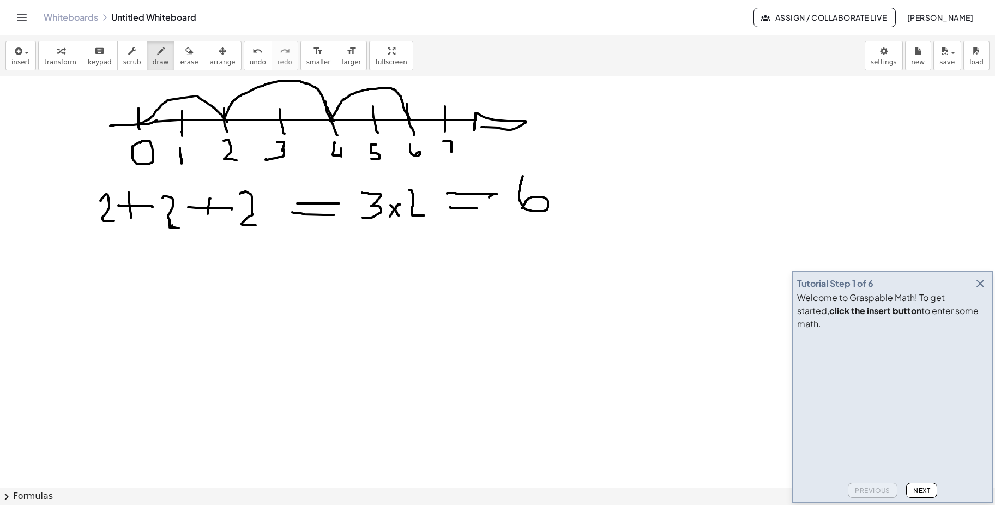
scroll to position [327, 0]
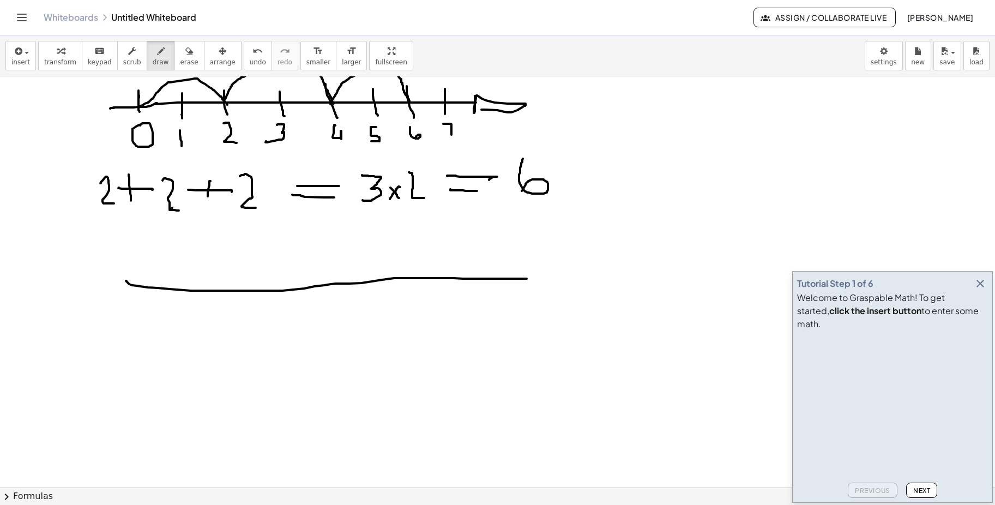
drag, startPoint x: 126, startPoint y: 281, endPoint x: 527, endPoint y: 279, distance: 400.8
click at [527, 279] on div at bounding box center [497, 195] width 995 height 893
drag, startPoint x: 151, startPoint y: 273, endPoint x: 151, endPoint y: 296, distance: 22.9
click at [151, 296] on div at bounding box center [497, 195] width 995 height 893
click at [148, 309] on div at bounding box center [497, 195] width 995 height 893
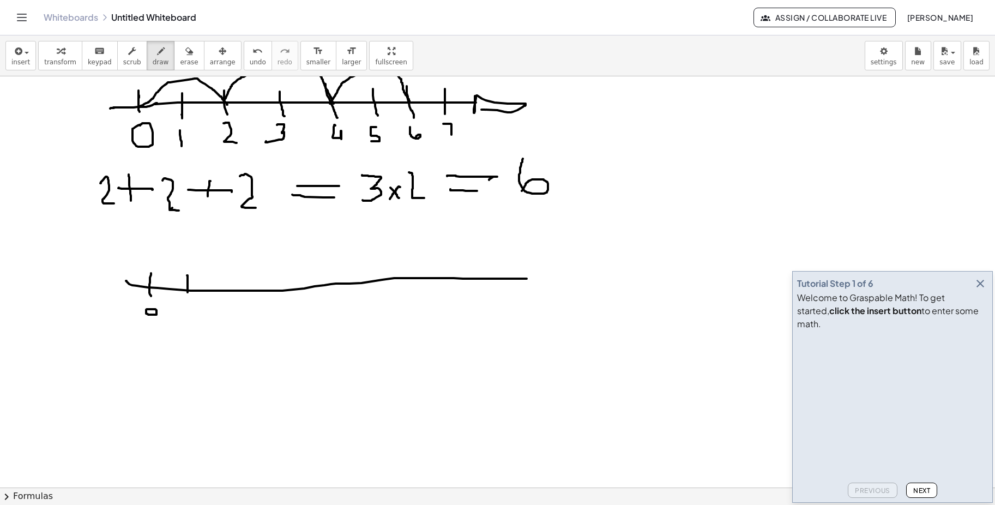
drag, startPoint x: 187, startPoint y: 275, endPoint x: 188, endPoint y: 294, distance: 19.1
click at [188, 294] on div at bounding box center [497, 195] width 995 height 893
drag, startPoint x: 190, startPoint y: 304, endPoint x: 223, endPoint y: 271, distance: 47.0
click at [190, 315] on div at bounding box center [497, 195] width 995 height 893
drag, startPoint x: 222, startPoint y: 271, endPoint x: 223, endPoint y: 296, distance: 25.1
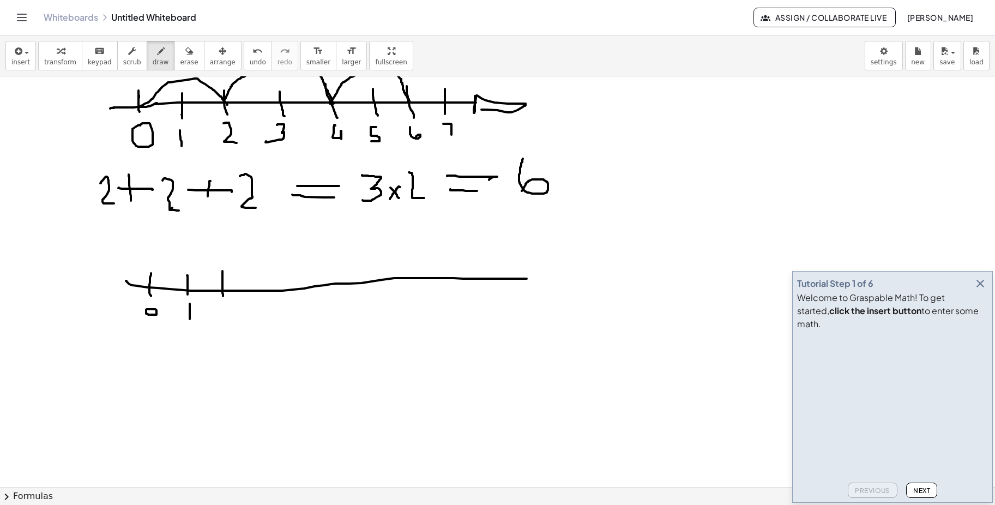
click at [223, 296] on div at bounding box center [497, 195] width 995 height 893
drag, startPoint x: 222, startPoint y: 310, endPoint x: 230, endPoint y: 323, distance: 14.7
click at [230, 323] on div at bounding box center [497, 195] width 995 height 893
drag, startPoint x: 260, startPoint y: 278, endPoint x: 258, endPoint y: 300, distance: 22.4
click at [258, 300] on div at bounding box center [497, 195] width 995 height 893
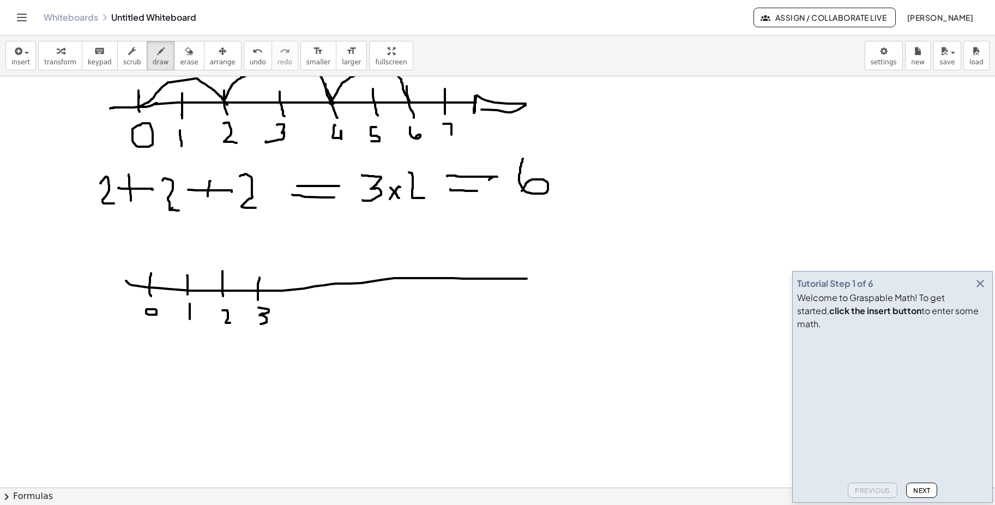
drag, startPoint x: 259, startPoint y: 308, endPoint x: 254, endPoint y: 324, distance: 17.1
click at [254, 324] on div at bounding box center [497, 195] width 995 height 893
drag, startPoint x: 305, startPoint y: 278, endPoint x: 312, endPoint y: 294, distance: 17.8
click at [312, 294] on div at bounding box center [497, 195] width 995 height 893
drag, startPoint x: 314, startPoint y: 311, endPoint x: 312, endPoint y: 304, distance: 6.9
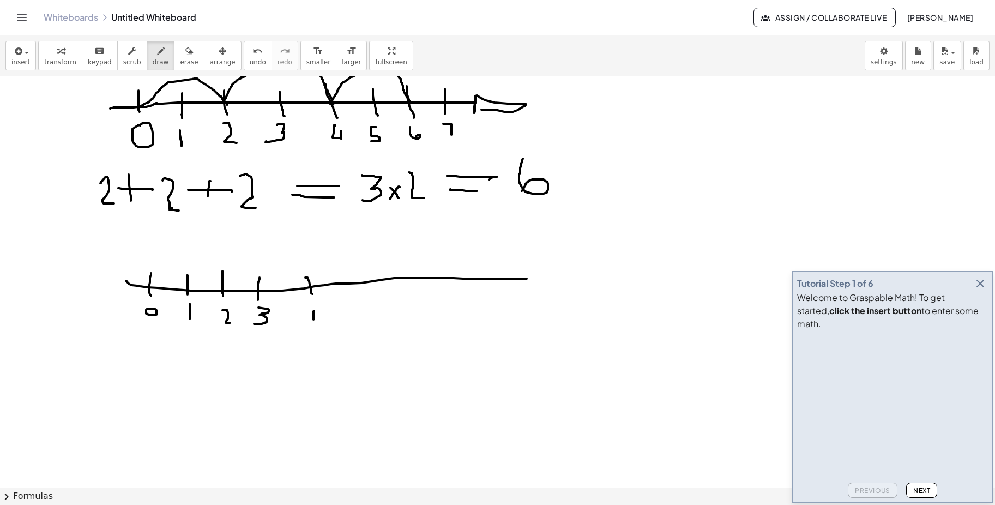
click at [312, 317] on div at bounding box center [497, 195] width 995 height 893
drag, startPoint x: 310, startPoint y: 302, endPoint x: 317, endPoint y: 309, distance: 10.0
click at [315, 312] on div at bounding box center [497, 195] width 995 height 893
drag, startPoint x: 348, startPoint y: 272, endPoint x: 353, endPoint y: 290, distance: 19.2
click at [352, 290] on div at bounding box center [497, 195] width 995 height 893
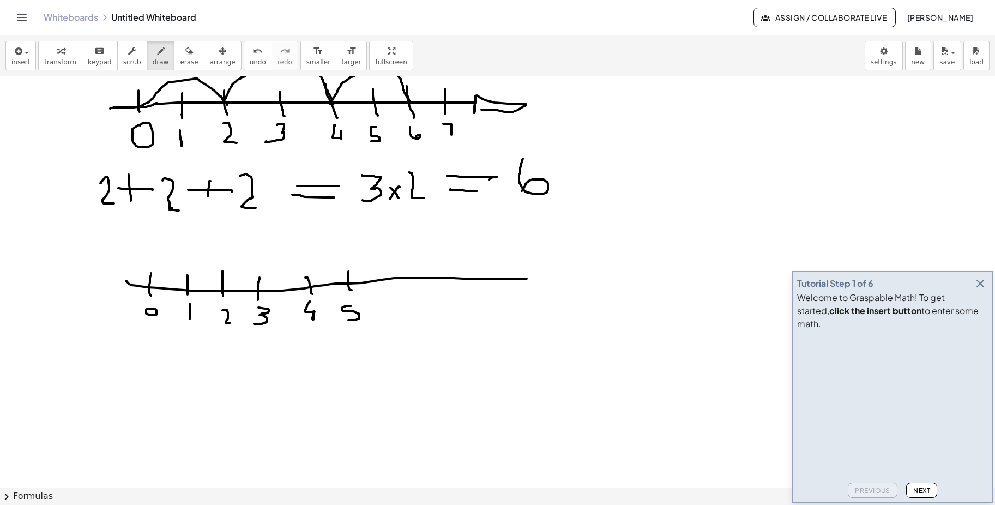
drag, startPoint x: 351, startPoint y: 306, endPoint x: 361, endPoint y: 309, distance: 10.3
click at [338, 320] on div at bounding box center [497, 195] width 995 height 893
drag, startPoint x: 392, startPoint y: 269, endPoint x: 392, endPoint y: 294, distance: 25.1
click at [392, 294] on div at bounding box center [497, 195] width 995 height 893
click at [393, 311] on div at bounding box center [497, 195] width 995 height 893
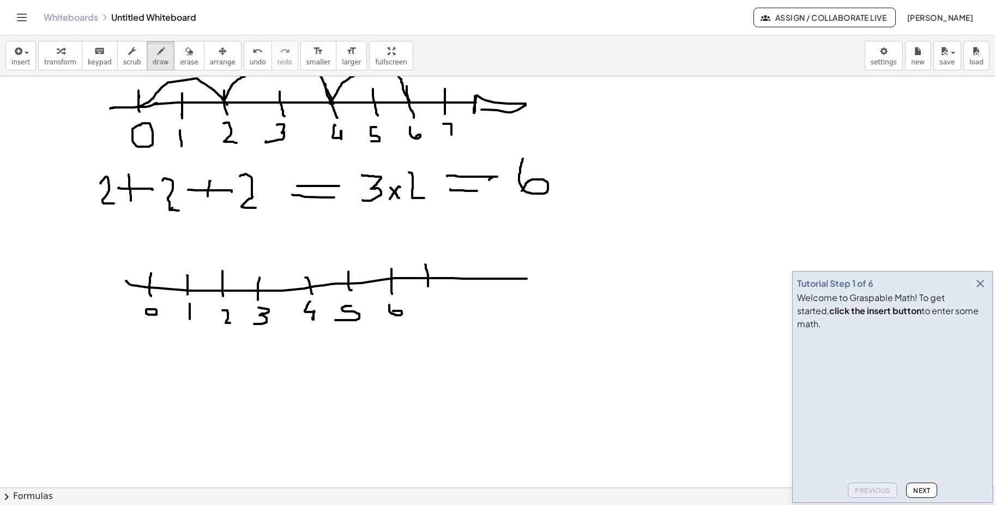
drag, startPoint x: 425, startPoint y: 264, endPoint x: 429, endPoint y: 287, distance: 23.2
click at [429, 286] on div at bounding box center [497, 195] width 995 height 893
drag, startPoint x: 421, startPoint y: 300, endPoint x: 430, endPoint y: 315, distance: 17.4
click at [430, 320] on div at bounding box center [497, 195] width 995 height 893
drag, startPoint x: 460, startPoint y: 279, endPoint x: 460, endPoint y: 286, distance: 7.1
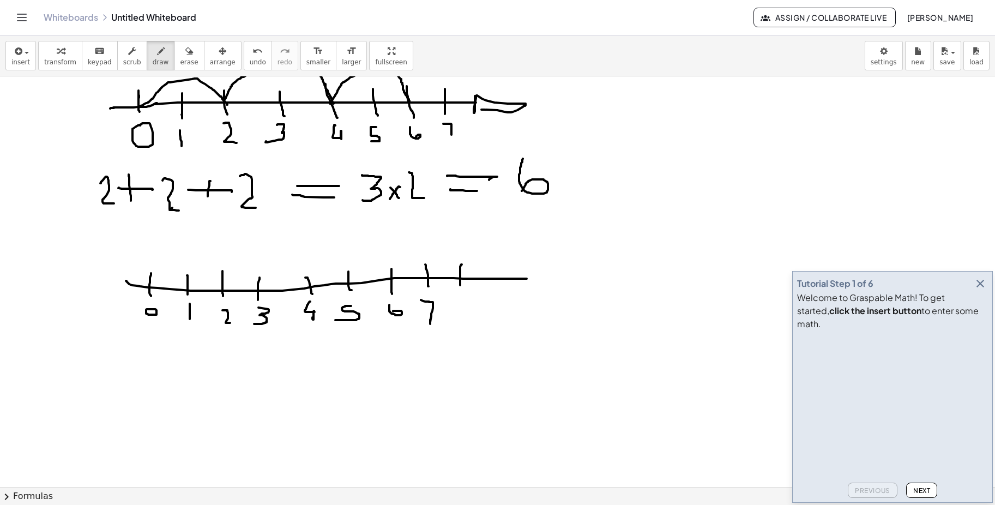
click at [460, 286] on div at bounding box center [497, 195] width 995 height 893
click at [458, 299] on div at bounding box center [497, 195] width 995 height 893
drag, startPoint x: 466, startPoint y: 307, endPoint x: 467, endPoint y: 300, distance: 6.7
click at [467, 307] on div at bounding box center [497, 195] width 995 height 893
click at [498, 290] on div at bounding box center [497, 195] width 995 height 893
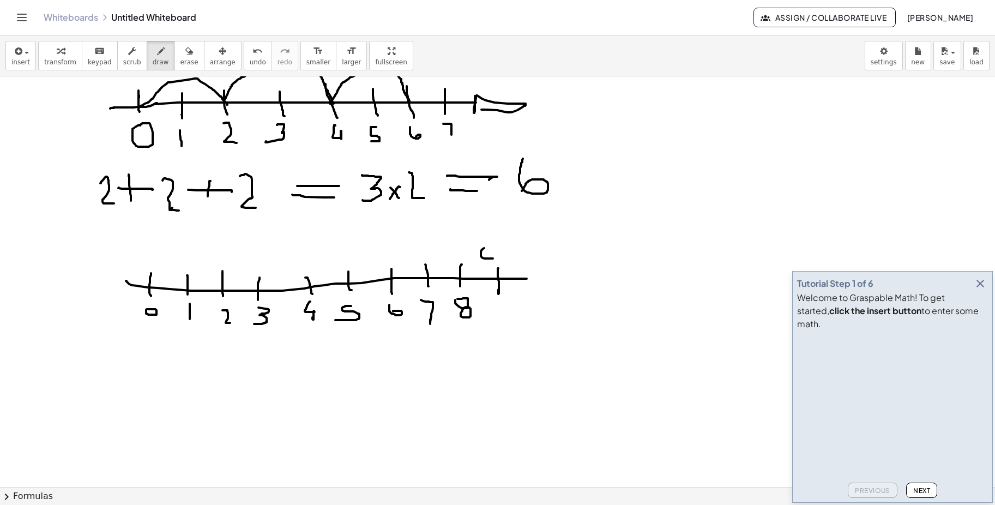
drag, startPoint x: 484, startPoint y: 248, endPoint x: 494, endPoint y: 258, distance: 13.5
click at [494, 258] on div at bounding box center [497, 195] width 995 height 893
drag, startPoint x: 499, startPoint y: 303, endPoint x: 502, endPoint y: 312, distance: 9.8
click at [502, 314] on div at bounding box center [497, 195] width 995 height 893
drag, startPoint x: 522, startPoint y: 268, endPoint x: 524, endPoint y: 293, distance: 25.1
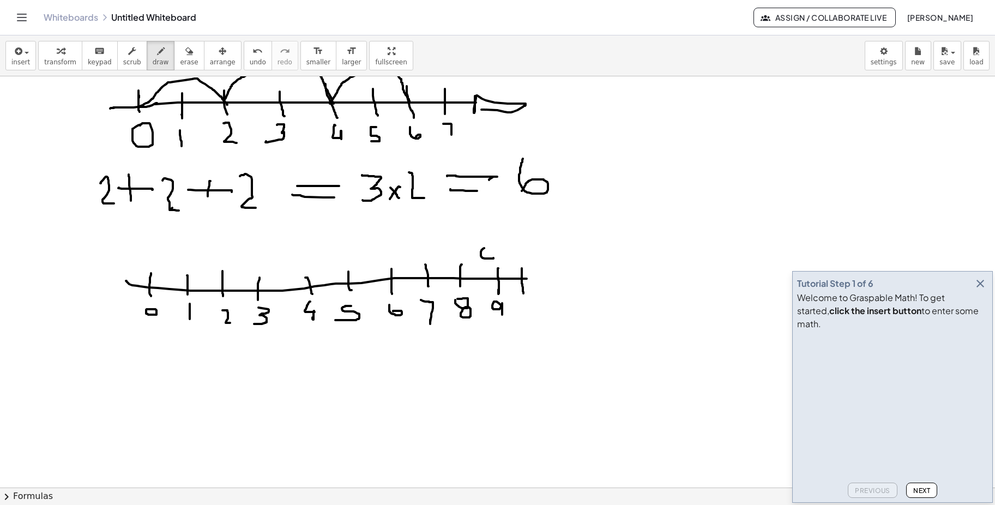
click at [524, 293] on div at bounding box center [497, 195] width 995 height 893
drag, startPoint x: 521, startPoint y: 275, endPoint x: 549, endPoint y: 276, distance: 27.3
click at [549, 276] on div at bounding box center [497, 195] width 995 height 893
drag, startPoint x: 541, startPoint y: 266, endPoint x: 546, endPoint y: 268, distance: 5.9
click at [546, 268] on div at bounding box center [497, 195] width 995 height 893
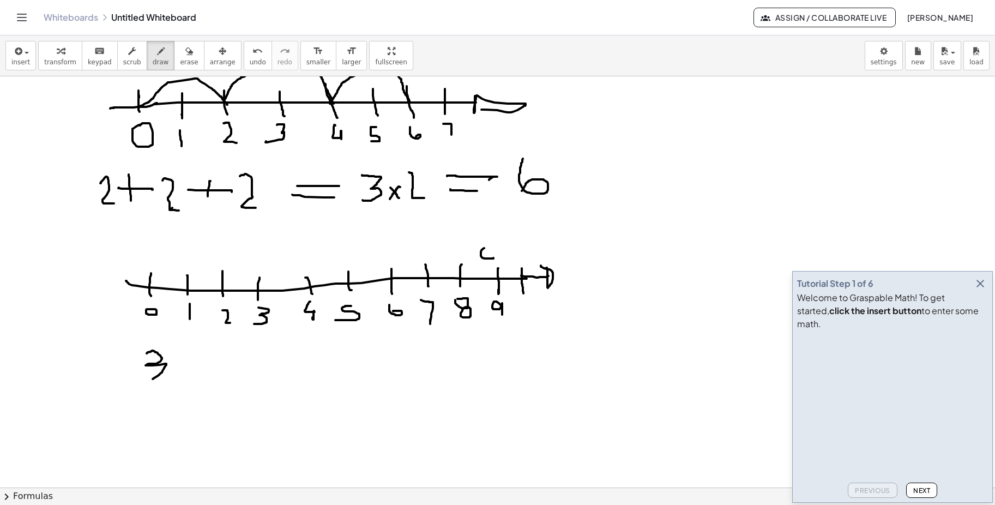
drag, startPoint x: 147, startPoint y: 353, endPoint x: 145, endPoint y: 378, distance: 24.6
click at [145, 379] on div at bounding box center [497, 195] width 995 height 893
drag, startPoint x: 174, startPoint y: 363, endPoint x: 200, endPoint y: 364, distance: 25.7
click at [200, 364] on div at bounding box center [497, 195] width 995 height 893
drag, startPoint x: 176, startPoint y: 349, endPoint x: 190, endPoint y: 349, distance: 14.7
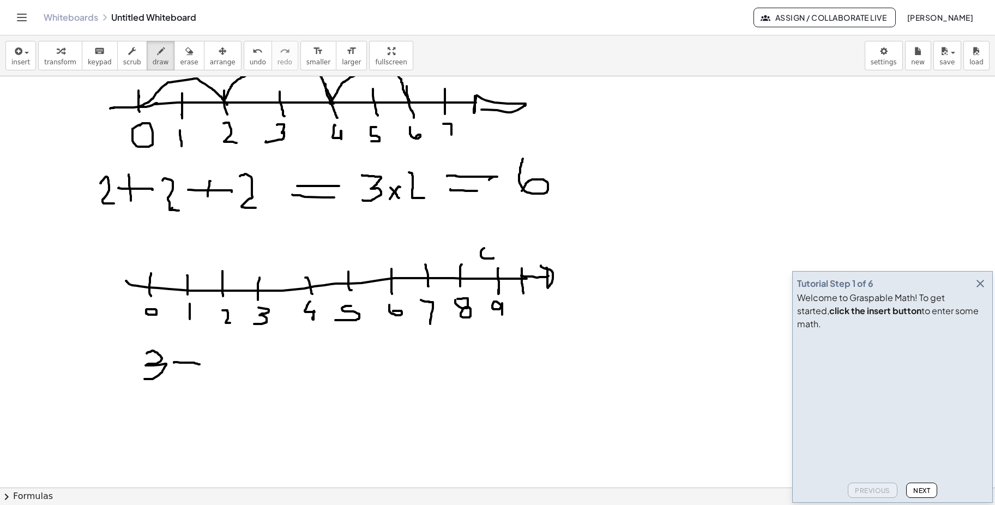
click at [184, 349] on div at bounding box center [497, 195] width 995 height 893
drag, startPoint x: 191, startPoint y: 348, endPoint x: 181, endPoint y: 378, distance: 31.7
click at [181, 378] on div at bounding box center [497, 195] width 995 height 893
drag, startPoint x: 212, startPoint y: 348, endPoint x: 246, endPoint y: 381, distance: 47.8
click at [246, 381] on div at bounding box center [497, 195] width 995 height 893
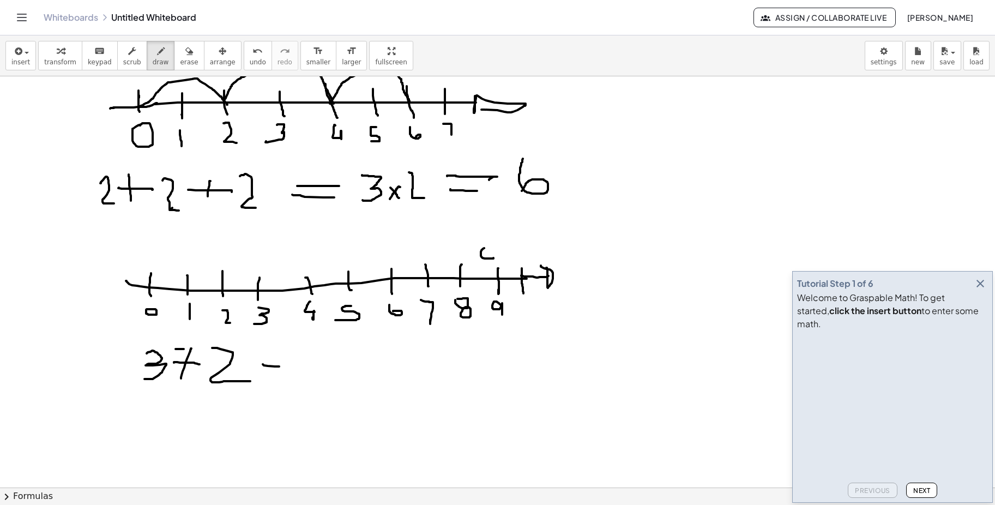
drag, startPoint x: 263, startPoint y: 364, endPoint x: 278, endPoint y: 366, distance: 14.9
click at [280, 367] on div at bounding box center [497, 195] width 995 height 893
click at [212, 349] on div at bounding box center [497, 195] width 995 height 893
click at [180, 58] on span "erase" at bounding box center [189, 62] width 18 height 8
drag, startPoint x: 213, startPoint y: 348, endPoint x: 133, endPoint y: 368, distance: 82.5
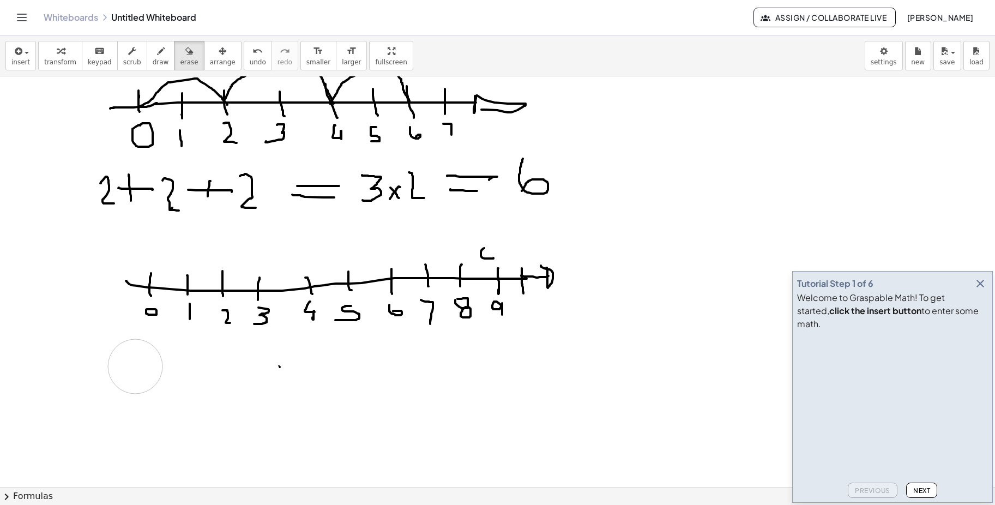
click at [133, 368] on div at bounding box center [497, 195] width 995 height 893
click at [157, 53] on icon "button" at bounding box center [161, 51] width 8 height 13
drag, startPoint x: 149, startPoint y: 348, endPoint x: 147, endPoint y: 378, distance: 29.5
click at [147, 378] on div at bounding box center [497, 195] width 995 height 893
drag, startPoint x: 181, startPoint y: 363, endPoint x: 201, endPoint y: 364, distance: 20.2
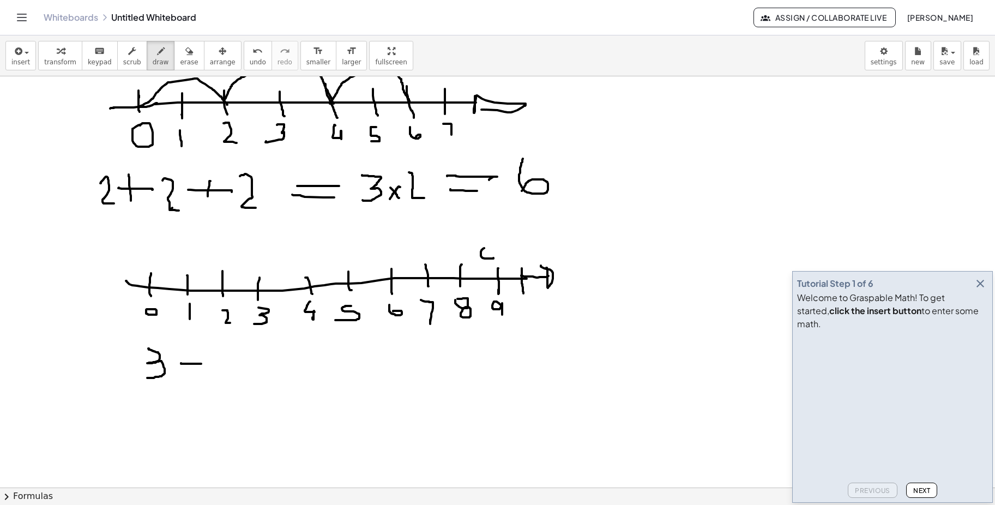
click at [201, 364] on div at bounding box center [497, 195] width 995 height 893
drag, startPoint x: 190, startPoint y: 351, endPoint x: 191, endPoint y: 377, distance: 25.6
click at [191, 377] on div at bounding box center [497, 195] width 995 height 893
drag, startPoint x: 212, startPoint y: 347, endPoint x: 218, endPoint y: 376, distance: 29.5
click at [218, 376] on div at bounding box center [497, 195] width 995 height 893
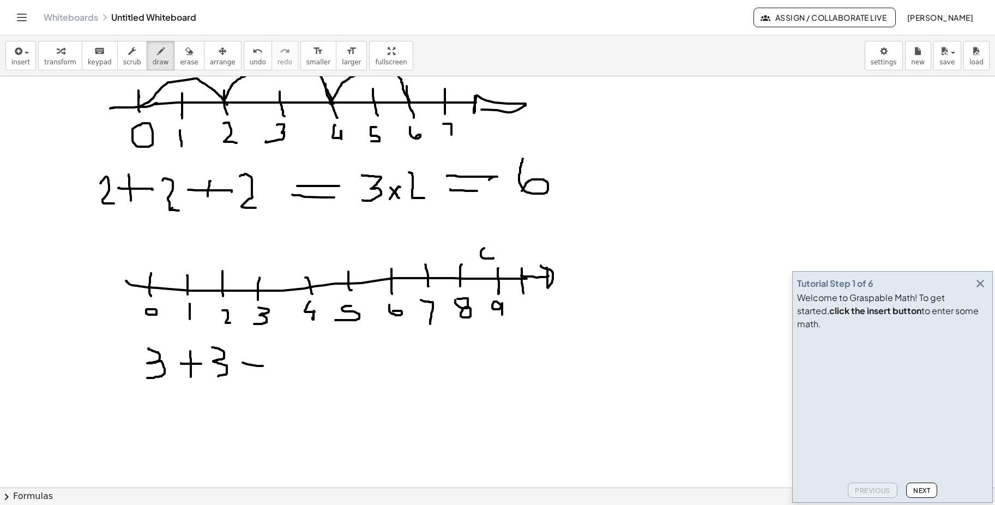
drag, startPoint x: 243, startPoint y: 363, endPoint x: 263, endPoint y: 366, distance: 19.9
click at [263, 366] on div at bounding box center [497, 195] width 995 height 893
drag, startPoint x: 254, startPoint y: 359, endPoint x: 249, endPoint y: 369, distance: 11.0
click at [249, 369] on div at bounding box center [497, 195] width 995 height 893
drag, startPoint x: 266, startPoint y: 346, endPoint x: 267, endPoint y: 379, distance: 32.7
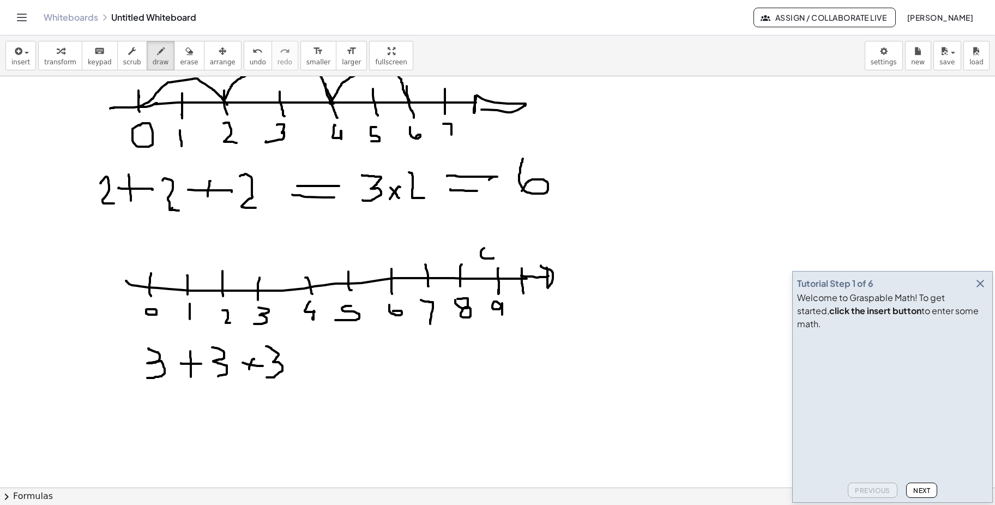
click at [264, 379] on div at bounding box center [497, 195] width 995 height 893
drag, startPoint x: 299, startPoint y: 370, endPoint x: 317, endPoint y: 370, distance: 18.0
click at [317, 370] on div at bounding box center [497, 195] width 995 height 893
drag, startPoint x: 295, startPoint y: 360, endPoint x: 315, endPoint y: 359, distance: 20.2
click at [315, 359] on div at bounding box center [497, 195] width 995 height 893
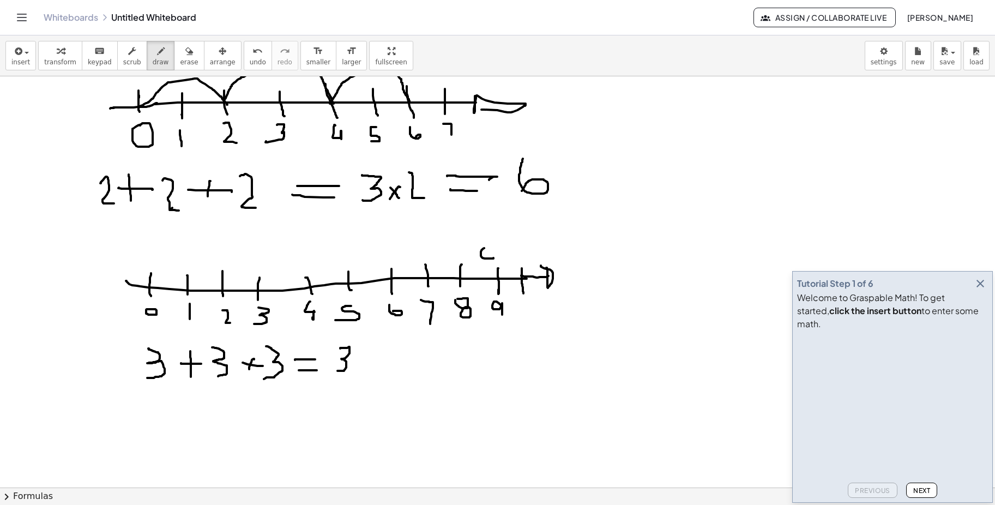
drag, startPoint x: 340, startPoint y: 348, endPoint x: 335, endPoint y: 371, distance: 23.0
click at [335, 371] on div at bounding box center [497, 195] width 995 height 893
drag, startPoint x: 361, startPoint y: 361, endPoint x: 372, endPoint y: 371, distance: 15.0
click at [372, 371] on div at bounding box center [497, 195] width 995 height 893
drag, startPoint x: 368, startPoint y: 359, endPoint x: 358, endPoint y: 372, distance: 16.8
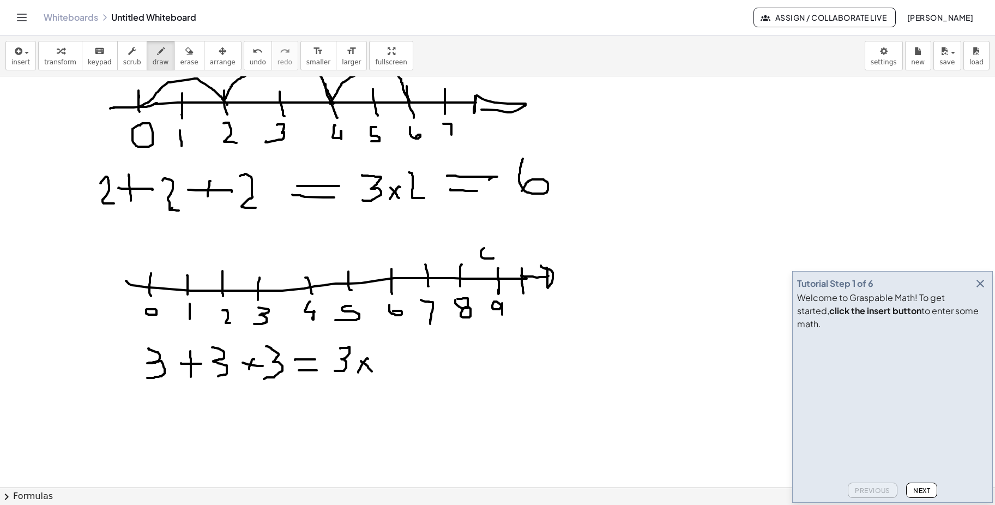
click at [358, 372] on div at bounding box center [497, 195] width 995 height 893
drag, startPoint x: 376, startPoint y: 347, endPoint x: 382, endPoint y: 376, distance: 30.1
click at [382, 376] on div at bounding box center [497, 195] width 995 height 893
drag, startPoint x: 408, startPoint y: 364, endPoint x: 419, endPoint y: 364, distance: 11.5
click at [419, 364] on div at bounding box center [497, 195] width 995 height 893
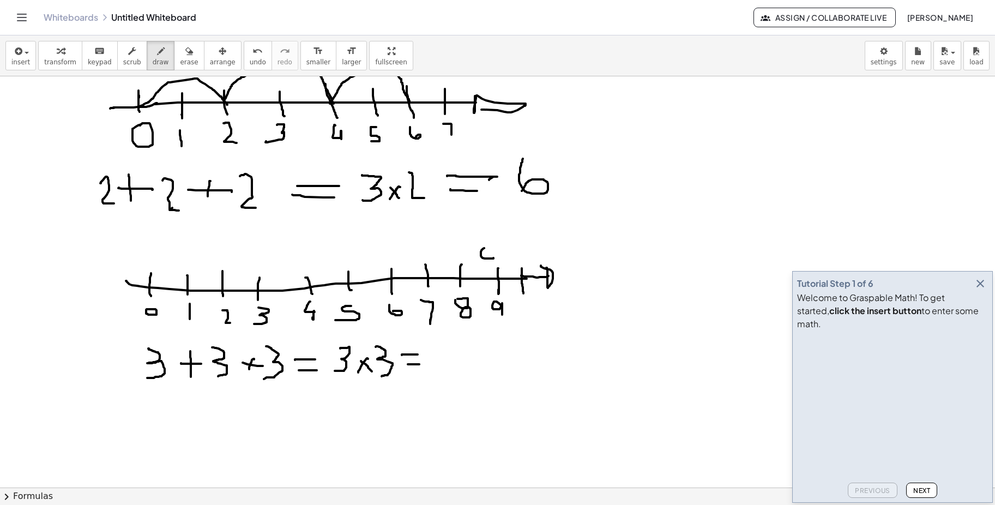
drag, startPoint x: 402, startPoint y: 355, endPoint x: 418, endPoint y: 354, distance: 15.8
click at [418, 354] on div at bounding box center [497, 195] width 995 height 893
drag, startPoint x: 148, startPoint y: 288, endPoint x: 260, endPoint y: 292, distance: 111.8
click at [260, 292] on div at bounding box center [497, 195] width 995 height 893
drag, startPoint x: 258, startPoint y: 290, endPoint x: 393, endPoint y: 280, distance: 135.0
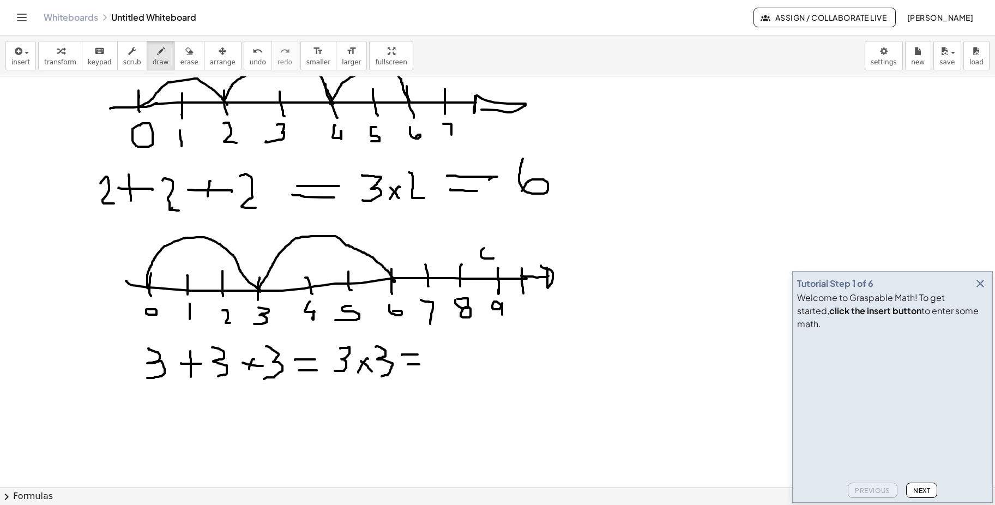
click at [393, 280] on div at bounding box center [497, 195] width 995 height 893
drag, startPoint x: 393, startPoint y: 279, endPoint x: 499, endPoint y: 279, distance: 105.8
click at [499, 279] on div at bounding box center [497, 195] width 995 height 893
drag, startPoint x: 452, startPoint y: 341, endPoint x: 450, endPoint y: 378, distance: 37.1
click at [450, 378] on div at bounding box center [497, 195] width 995 height 893
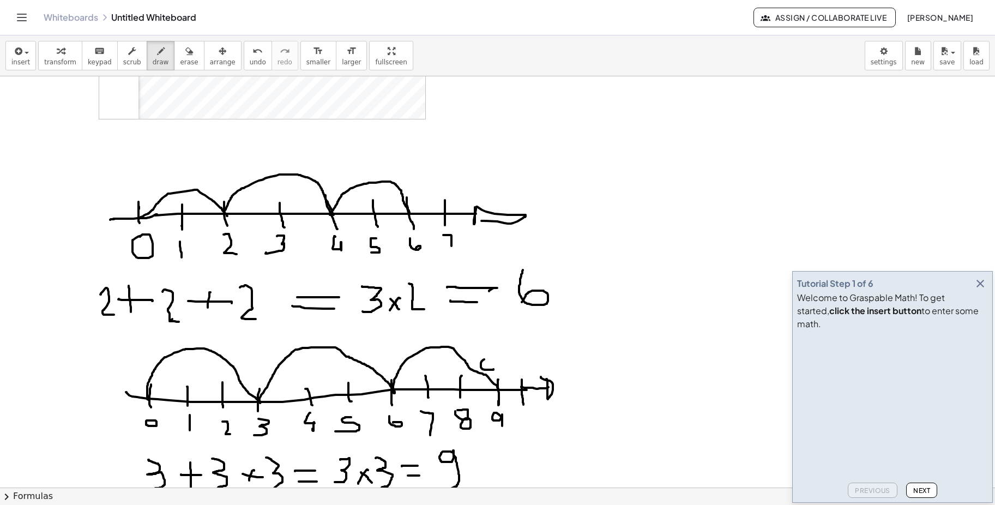
scroll to position [218, 0]
